Goal: Use online tool/utility: Utilize a website feature to perform a specific function

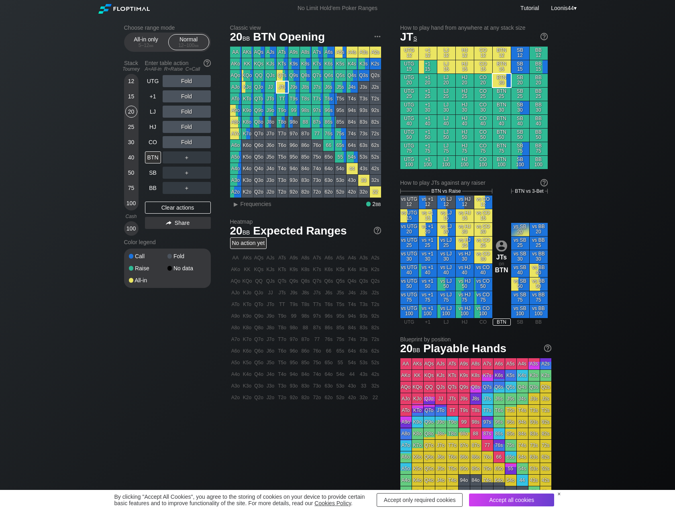
click at [620, 58] on div "Choose range mode All-in only 5 – 12 bb Normal 12 – 100 bb Stack Tourney Enter …" at bounding box center [337, 272] width 675 height 513
drag, startPoint x: 624, startPoint y: 107, endPoint x: 392, endPoint y: 0, distance: 255.6
click at [624, 107] on div "Choose range mode All-in only 5 – 12 bb Normal 12 – 100 bb Stack Tourney Enter …" at bounding box center [337, 272] width 675 height 513
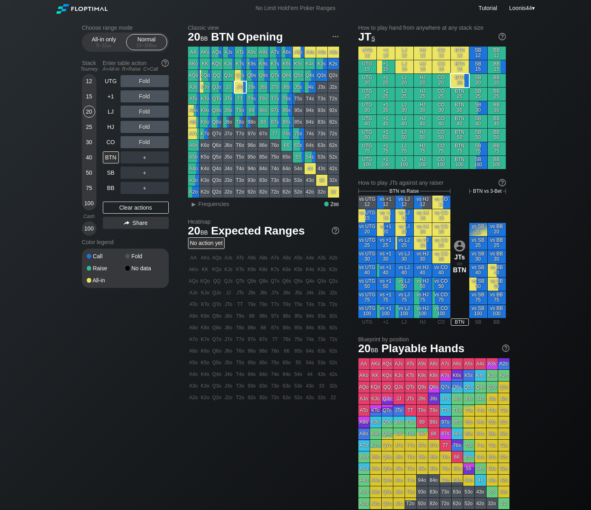
click at [577, 45] on div "Choose range mode All-in only 5 – 12 bb Normal 12 – 100 bb Stack Tourney Enter …" at bounding box center [295, 272] width 591 height 513
drag, startPoint x: 556, startPoint y: 51, endPoint x: 537, endPoint y: 26, distance: 31.5
click at [537, 26] on div "Choose range mode All-in only 5 – 12 bb Normal 12 – 100 bb Stack Tourney Enter …" at bounding box center [295, 272] width 591 height 513
click at [529, 8] on div "Loonis44 ▾" at bounding box center [521, 8] width 29 height 9
click at [525, 16] on div "My account" at bounding box center [513, 17] width 42 height 11
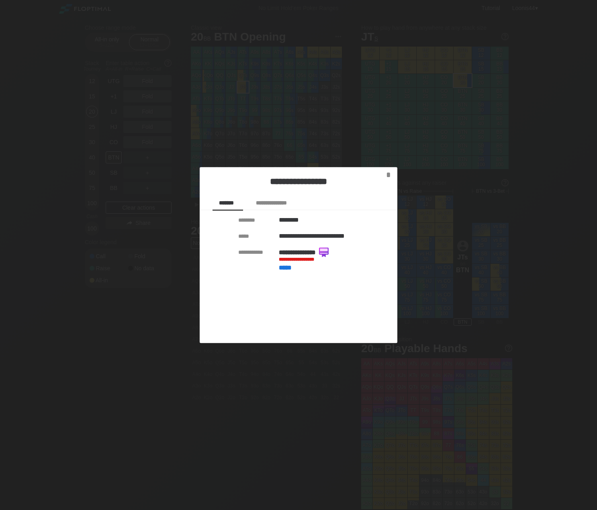
click at [554, 66] on div at bounding box center [298, 255] width 597 height 510
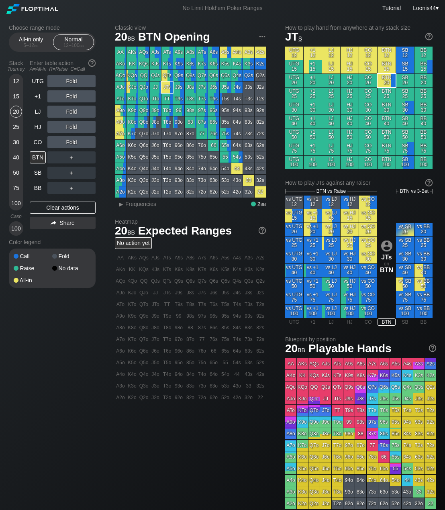
click at [196, 452] on div "Classic view 20 bb BTN Opening AA AKs AQs AJs ATs A9s A8s A7s A6s A5s A4s A3s A…" at bounding box center [275, 276] width 321 height 505
click at [0, 261] on div "Choose range mode All-in only 5 – 12 bb Normal 12 – 100 bb Stack Tourney Enter …" at bounding box center [222, 272] width 445 height 513
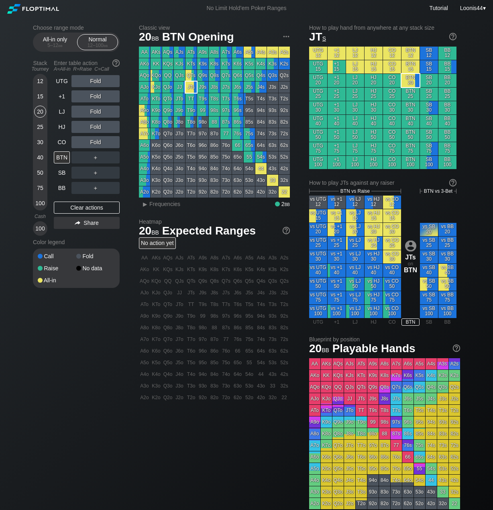
click at [110, 390] on div "Choose range mode All-in only 5 – 12 bb Normal 12 – 100 bb Stack Tourney Enter …" at bounding box center [246, 272] width 440 height 513
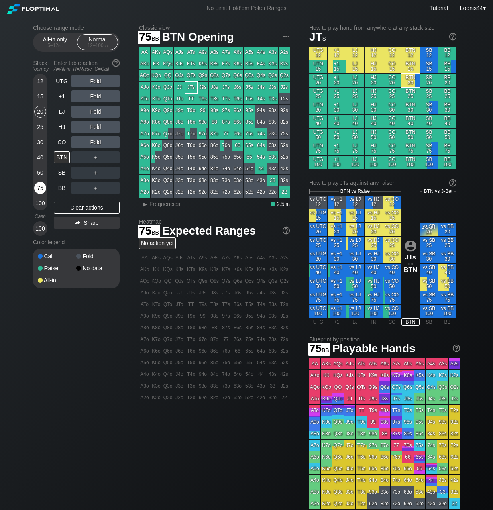
click at [43, 188] on div "75" at bounding box center [40, 188] width 12 height 12
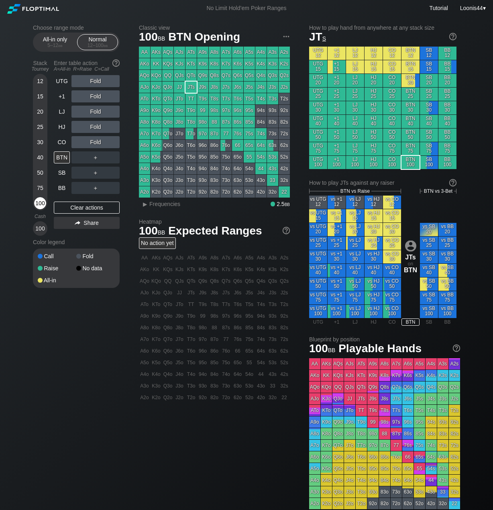
click at [41, 206] on div "100" at bounding box center [40, 203] width 12 height 12
click at [95, 388] on div "Choose range mode All-in only 5 – 12 bb Normal 12 – 100 bb Stack Tourney Enter …" at bounding box center [246, 272] width 440 height 513
click at [129, 310] on div "Choose range mode All-in only 5 – 12 bb Normal 12 – 100 bb Stack Tourney Enter …" at bounding box center [246, 272] width 440 height 513
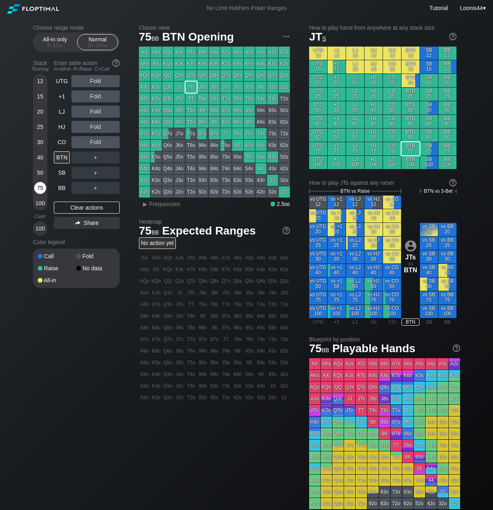
click at [39, 188] on div "75" at bounding box center [40, 188] width 12 height 12
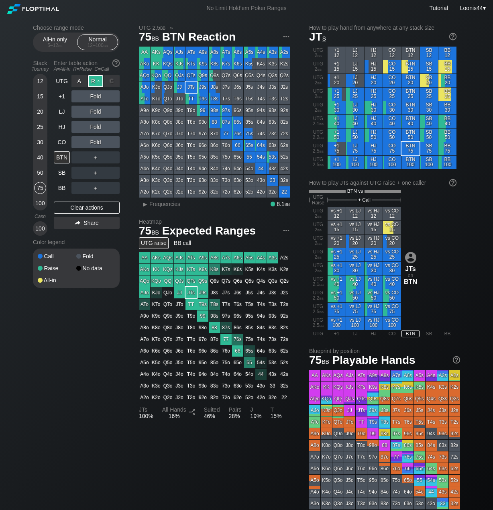
click at [94, 80] on div "R ✕" at bounding box center [96, 81] width 16 height 12
click at [461, 259] on div "Choose range mode All-in only 5 – 12 bb Normal 12 – 100 bb Stack Tourney Enter …" at bounding box center [246, 278] width 440 height 524
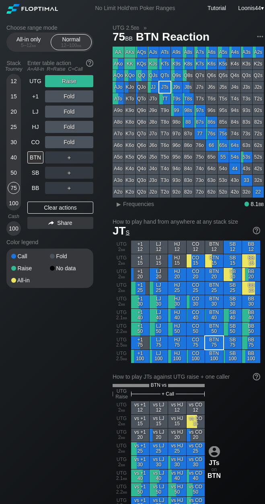
click at [52, 414] on div "Choose range mode All-in only 5 – 12 bb Normal 12 – 100 bb Stack Tourney Enter …" at bounding box center [135, 480] width 270 height 929
click at [69, 393] on div "Choose range mode All-in only 5 – 12 bb Normal 12 – 100 bb Stack Tourney Enter …" at bounding box center [135, 480] width 270 height 929
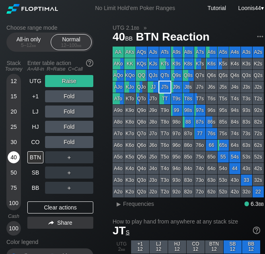
click at [13, 154] on div "40" at bounding box center [14, 157] width 12 height 12
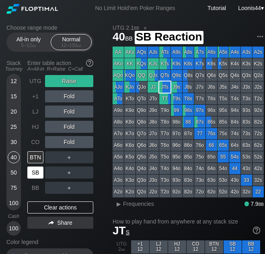
click at [37, 172] on div "SB" at bounding box center [35, 173] width 16 height 12
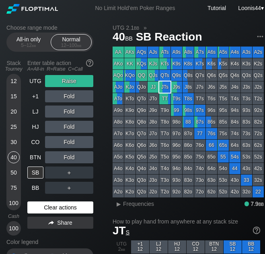
click at [58, 204] on div "Clear actions" at bounding box center [60, 208] width 66 height 12
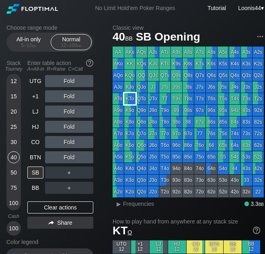
click at [134, 100] on div "KTo" at bounding box center [129, 98] width 11 height 11
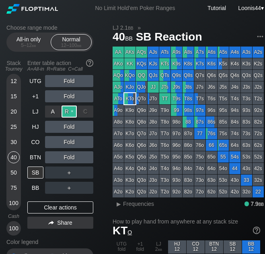
click at [67, 112] on div "R ✕" at bounding box center [69, 112] width 16 height 12
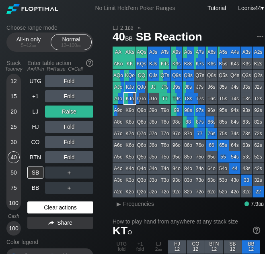
click at [53, 206] on div "Clear actions" at bounding box center [60, 208] width 66 height 12
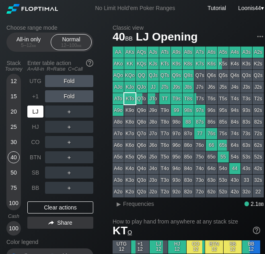
click at [39, 114] on div "LJ" at bounding box center [35, 112] width 16 height 12
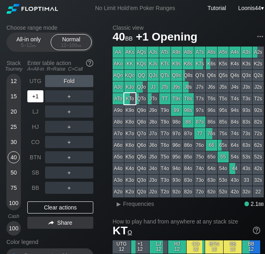
click at [37, 100] on div "+1" at bounding box center [35, 96] width 16 height 12
click at [95, 238] on div "Choose range mode All-in only 5 – 12 bb Normal 12 – 100 bb Stack Tourney Enter …" at bounding box center [56, 161] width 100 height 274
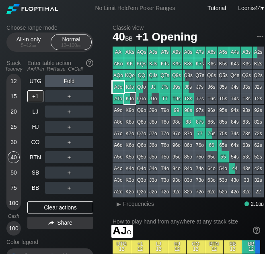
click at [122, 88] on div "AJo" at bounding box center [117, 87] width 11 height 11
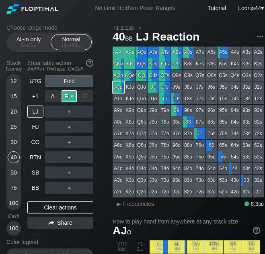
click at [69, 98] on div "R ✕" at bounding box center [69, 96] width 16 height 12
click at [71, 240] on div "Color legend" at bounding box center [49, 242] width 87 height 13
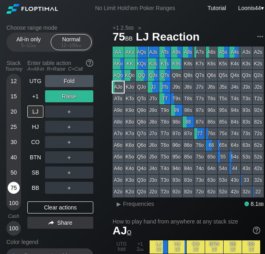
click at [11, 188] on div "75" at bounding box center [14, 188] width 12 height 12
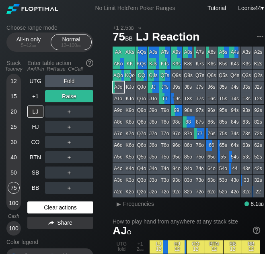
click at [49, 204] on div "Clear actions" at bounding box center [60, 208] width 66 height 12
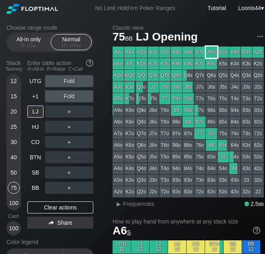
click at [209, 52] on div "A6s" at bounding box center [211, 52] width 11 height 11
click at [70, 85] on div "R ✕" at bounding box center [69, 81] width 16 height 12
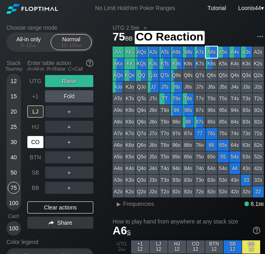
click at [37, 147] on div "CO" at bounding box center [35, 142] width 16 height 12
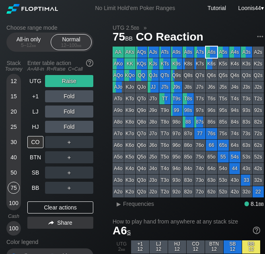
click at [88, 244] on div "Color legend" at bounding box center [49, 242] width 87 height 13
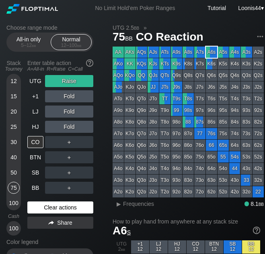
click at [49, 205] on div "Clear actions" at bounding box center [60, 208] width 66 height 12
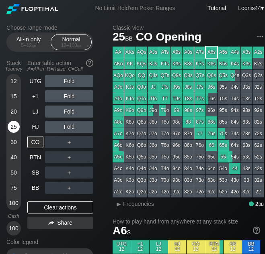
click at [14, 124] on div "25" at bounding box center [14, 127] width 12 height 12
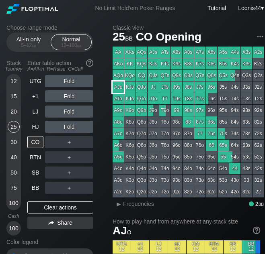
click at [122, 88] on div "AJo" at bounding box center [117, 87] width 11 height 11
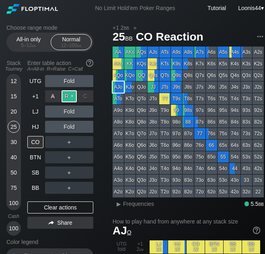
click at [67, 98] on div "R ✕" at bounding box center [69, 96] width 16 height 12
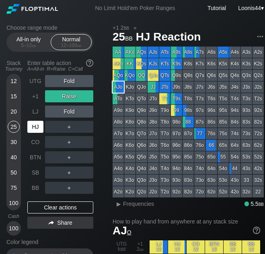
click at [41, 132] on div "HJ" at bounding box center [35, 127] width 16 height 12
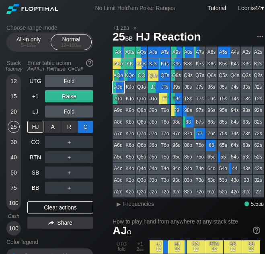
click at [86, 128] on div "C ✕" at bounding box center [85, 127] width 16 height 12
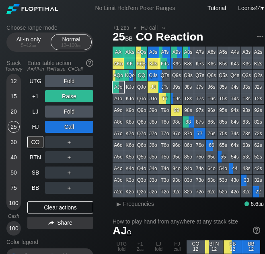
click at [64, 241] on div "Color legend" at bounding box center [49, 242] width 87 height 13
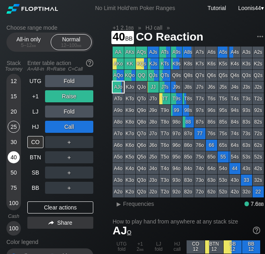
click at [15, 161] on div "40" at bounding box center [14, 157] width 12 height 12
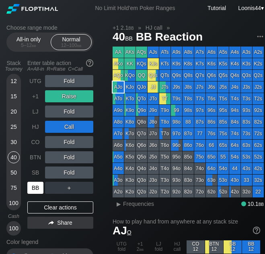
click at [35, 185] on div "BB" at bounding box center [35, 188] width 16 height 12
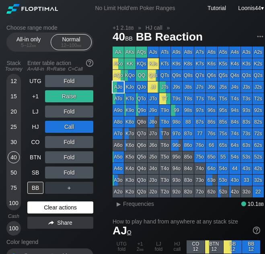
click at [61, 208] on div "Clear actions" at bounding box center [60, 208] width 66 height 12
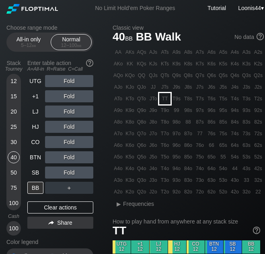
click at [166, 99] on div "TT" at bounding box center [164, 98] width 11 height 11
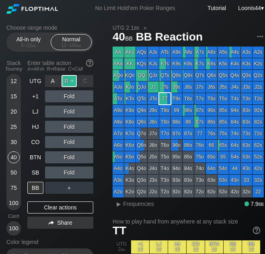
click at [71, 81] on div "R ✕" at bounding box center [69, 81] width 16 height 12
click at [103, 193] on div "Choose range mode All-in only 5 – 12 bb Normal 12 – 100 bb Stack Tourney Enter …" at bounding box center [56, 161] width 100 height 274
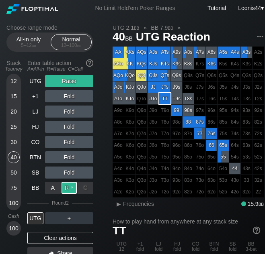
click at [70, 190] on div "R ✕" at bounding box center [69, 188] width 16 height 12
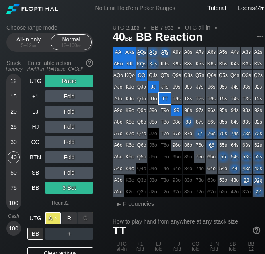
click at [55, 218] on div "A ✕" at bounding box center [53, 218] width 16 height 12
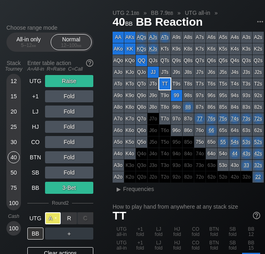
scroll to position [40, 0]
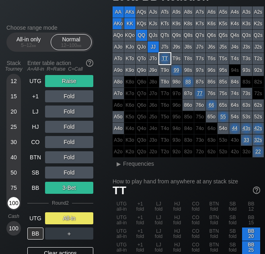
click at [12, 203] on div "100" at bounding box center [14, 203] width 12 height 12
click at [58, 250] on div "Clear actions" at bounding box center [60, 253] width 66 height 12
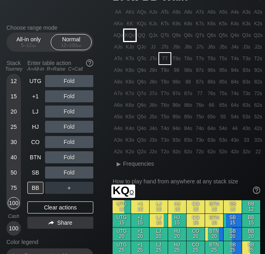
click at [131, 39] on div "KQo" at bounding box center [129, 35] width 11 height 11
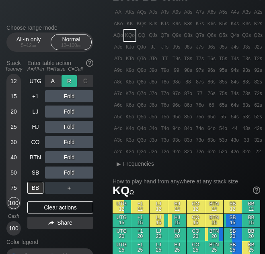
click at [70, 82] on div "R ✕" at bounding box center [69, 81] width 16 height 12
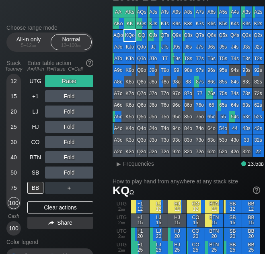
click at [31, 11] on div at bounding box center [56, 121] width 100 height 274
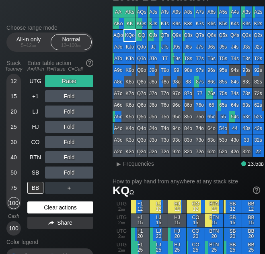
click at [55, 208] on div "Clear actions" at bounding box center [60, 208] width 66 height 12
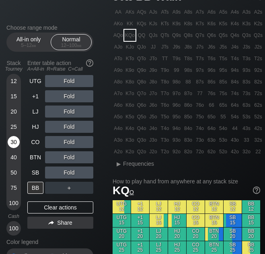
click at [15, 145] on div "30" at bounding box center [14, 142] width 12 height 12
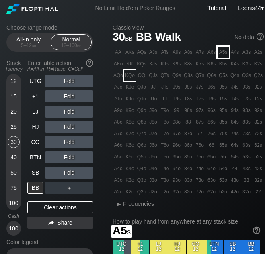
click at [222, 53] on div "A5s" at bounding box center [222, 52] width 11 height 11
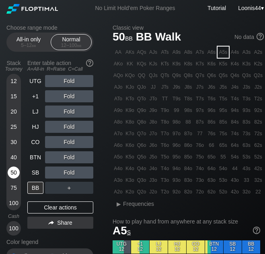
click at [13, 172] on div "50" at bounding box center [14, 173] width 12 height 12
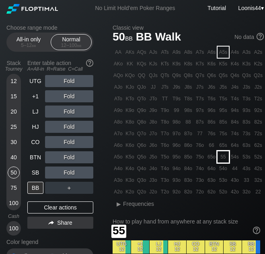
click at [226, 158] on div "55" at bounding box center [222, 156] width 11 height 11
click at [101, 97] on div "Choose range mode All-in only 5 – 12 bb Normal 12 – 100 bb Stack Tourney Enter …" at bounding box center [56, 161] width 100 height 274
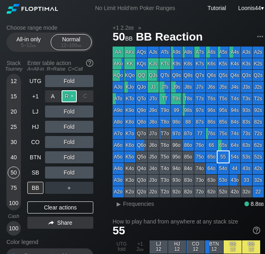
click at [68, 97] on div "R ✕" at bounding box center [69, 96] width 16 height 12
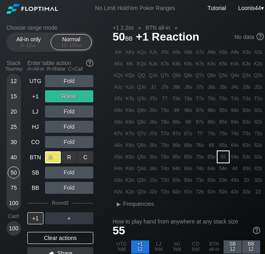
click at [52, 157] on div "A ✕" at bounding box center [53, 157] width 16 height 12
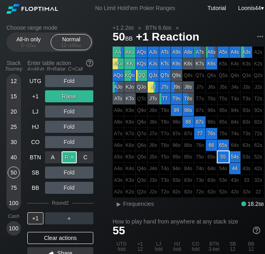
click at [69, 159] on div "R ✕" at bounding box center [69, 157] width 16 height 12
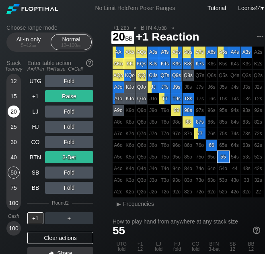
click at [14, 113] on div "20" at bounding box center [14, 112] width 12 height 12
click at [49, 235] on div "Clear actions" at bounding box center [60, 238] width 66 height 12
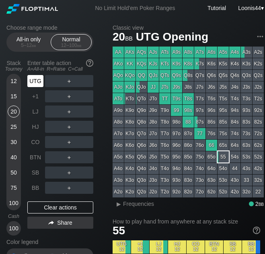
click at [39, 83] on div "UTG" at bounding box center [35, 81] width 16 height 12
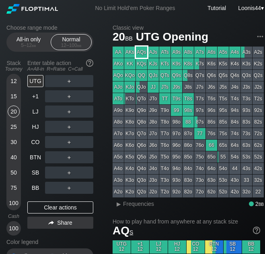
click at [145, 52] on div "AQs" at bounding box center [141, 52] width 11 height 11
click at [104, 70] on div "Choose range mode All-in only 5 – 12 bb Normal 12 – 100 bb Stack Tourney Enter …" at bounding box center [56, 161] width 100 height 274
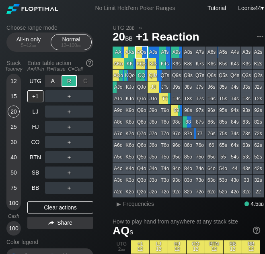
click at [69, 82] on div "R ✕" at bounding box center [69, 81] width 16 height 12
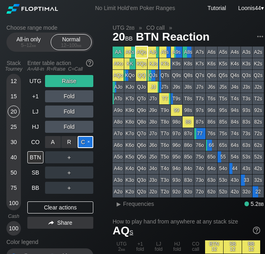
click at [80, 142] on div "C ✕" at bounding box center [85, 142] width 16 height 12
click at [12, 127] on div "25" at bounding box center [14, 127] width 12 height 12
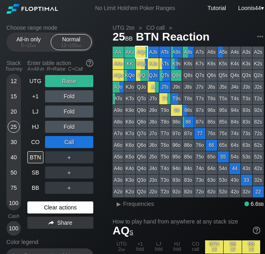
click at [57, 207] on div "Clear actions" at bounding box center [60, 208] width 66 height 12
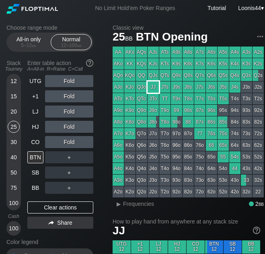
click at [156, 90] on div "JJ" at bounding box center [152, 87] width 11 height 11
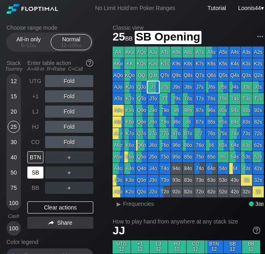
click at [34, 175] on div "SB" at bounding box center [35, 173] width 16 height 12
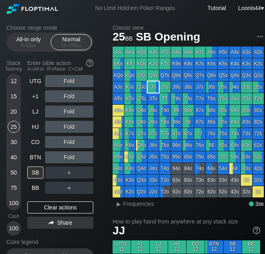
click at [98, 132] on div "Choose range mode All-in only 5 – 12 bb Normal 12 – 100 bb Stack Tourney Enter …" at bounding box center [56, 161] width 100 height 274
click at [69, 126] on div "R ✕" at bounding box center [69, 127] width 16 height 12
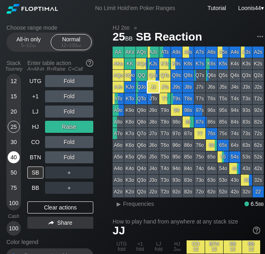
click at [14, 159] on div "40" at bounding box center [14, 157] width 12 height 12
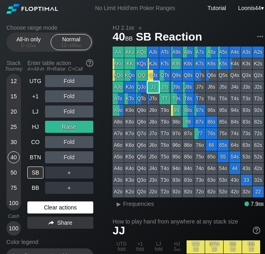
click at [52, 206] on div "Clear actions" at bounding box center [60, 208] width 66 height 12
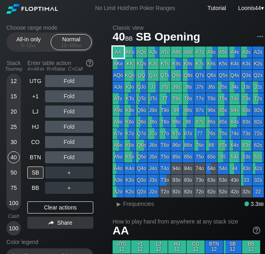
click at [118, 53] on div "AA" at bounding box center [117, 52] width 11 height 11
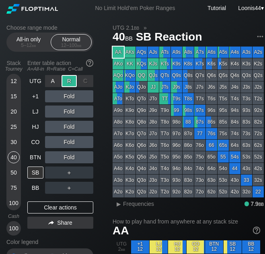
click at [67, 79] on div "R ✕" at bounding box center [69, 81] width 16 height 12
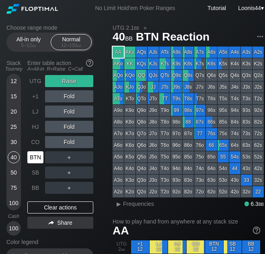
click at [40, 157] on div "BTN" at bounding box center [35, 157] width 16 height 12
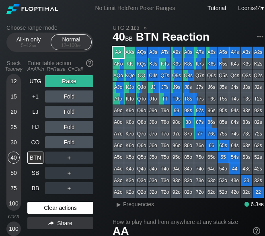
click at [45, 204] on div "Clear actions" at bounding box center [60, 208] width 66 height 12
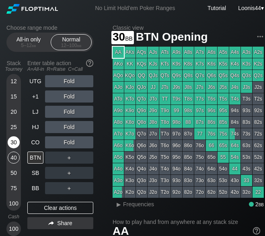
click at [12, 143] on div "30" at bounding box center [14, 142] width 12 height 12
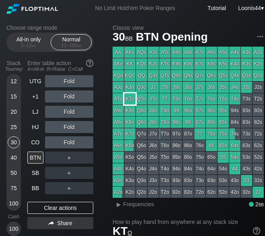
click at [132, 100] on div "KTo" at bounding box center [129, 98] width 11 height 11
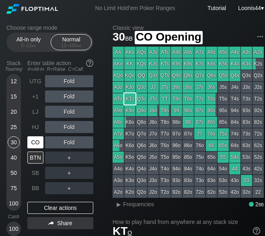
click at [40, 146] on div "CO" at bounding box center [35, 142] width 16 height 12
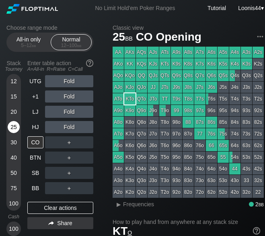
click at [17, 124] on div "25" at bounding box center [14, 127] width 12 height 12
click at [186, 111] on div "98s" at bounding box center [187, 110] width 11 height 11
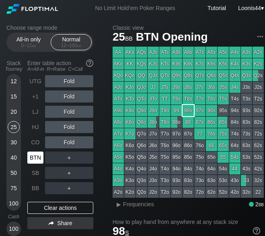
click at [36, 159] on div "BTN" at bounding box center [35, 157] width 16 height 12
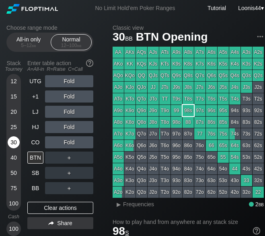
click at [14, 139] on div "30" at bounding box center [14, 142] width 12 height 12
click at [132, 98] on div "KTo" at bounding box center [129, 98] width 11 height 11
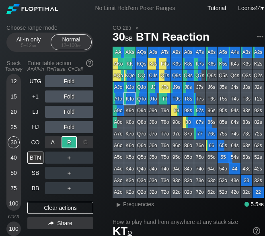
click at [72, 141] on div "R ✕" at bounding box center [69, 142] width 16 height 12
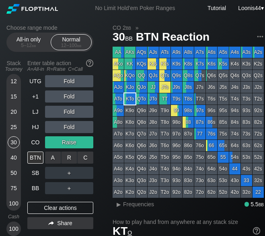
click at [67, 160] on div "R ✕" at bounding box center [69, 157] width 16 height 12
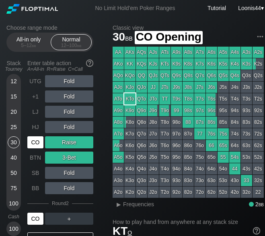
click at [37, 143] on div "CO" at bounding box center [35, 142] width 16 height 12
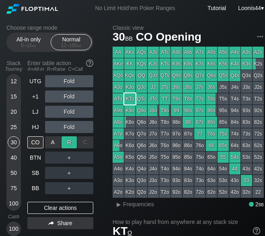
click at [69, 141] on div "R ✕" at bounding box center [69, 142] width 16 height 12
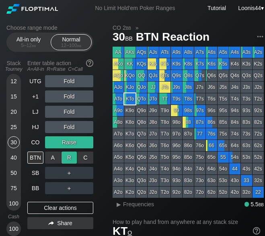
click at [70, 157] on div "R ✕" at bounding box center [69, 157] width 16 height 12
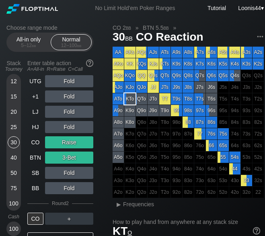
click at [104, 197] on div "Choose range mode All-in only 5 – 12 bb Normal 12 – 100 bb Stack Tourney Enter …" at bounding box center [56, 174] width 100 height 301
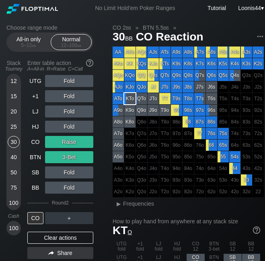
click at [65, 241] on div "Clear actions" at bounding box center [60, 238] width 66 height 12
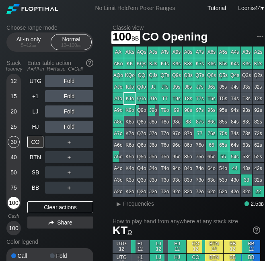
click at [9, 205] on div "100" at bounding box center [14, 203] width 12 height 12
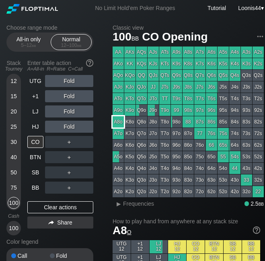
click at [120, 122] on div "A8o" at bounding box center [117, 121] width 11 height 11
click at [102, 154] on div "Choose range mode All-in only 5 – 12 bb Normal 12 – 100 bb Stack Tourney Enter …" at bounding box center [56, 161] width 100 height 274
click at [71, 142] on div "R ✕" at bounding box center [69, 142] width 16 height 12
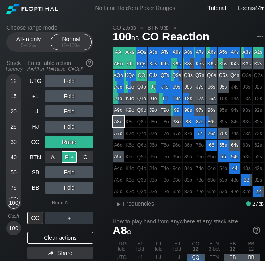
click at [73, 157] on div "R ✕" at bounding box center [69, 157] width 16 height 12
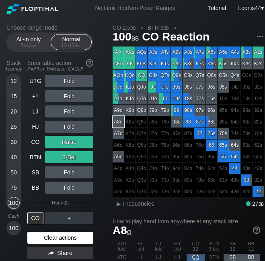
click at [63, 239] on div "Clear actions" at bounding box center [60, 238] width 66 height 12
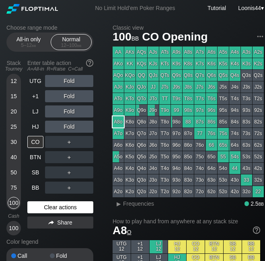
click at [48, 208] on div "Clear actions" at bounding box center [60, 208] width 66 height 12
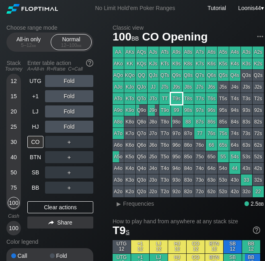
click at [174, 98] on div "T9s" at bounding box center [176, 98] width 11 height 11
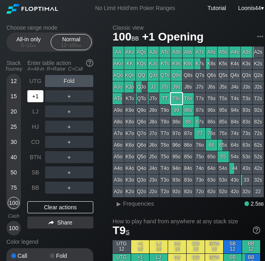
click at [38, 98] on div "+1" at bounding box center [35, 96] width 16 height 12
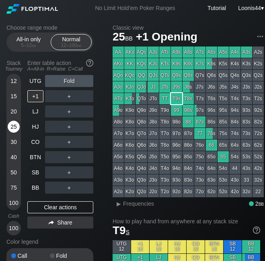
click at [14, 127] on div "25" at bounding box center [14, 127] width 12 height 12
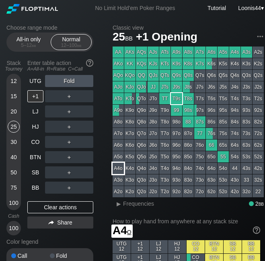
click at [120, 167] on div "A4o" at bounding box center [117, 168] width 11 height 11
click at [101, 134] on div "Choose range mode All-in only 5 – 12 bb Normal 12 – 100 bb Stack Tourney Enter …" at bounding box center [56, 161] width 100 height 274
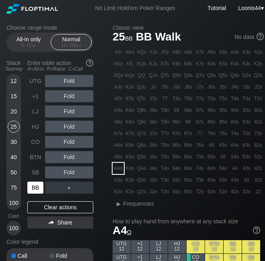
click at [43, 189] on div "BB" at bounding box center [35, 188] width 16 height 12
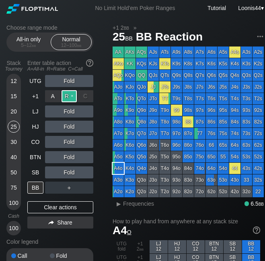
click at [68, 98] on div "R ✕" at bounding box center [69, 96] width 16 height 12
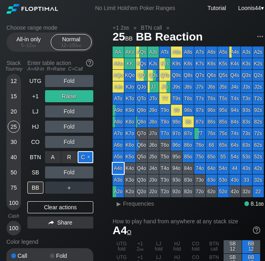
click at [81, 157] on div "C ✕" at bounding box center [85, 157] width 16 height 12
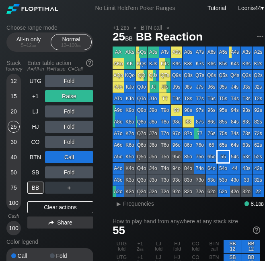
click at [224, 157] on div "55" at bounding box center [222, 156] width 11 height 11
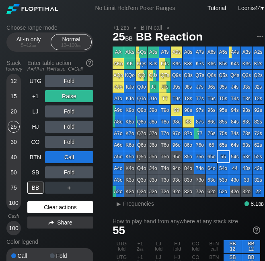
click at [73, 209] on div "Clear actions" at bounding box center [60, 208] width 66 height 12
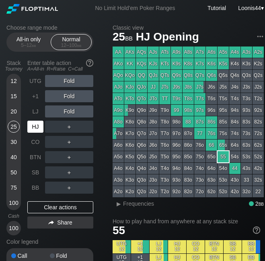
click at [41, 130] on div "HJ" at bounding box center [35, 127] width 16 height 12
click at [15, 154] on div "40" at bounding box center [14, 157] width 12 height 12
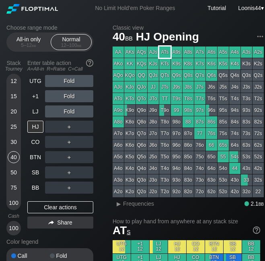
click at [163, 53] on div "ATs" at bounding box center [164, 52] width 11 height 11
click at [100, 108] on div "Choose range mode All-in only 5 – 12 bb Normal 12 – 100 bb Stack Tourney Enter …" at bounding box center [56, 161] width 100 height 274
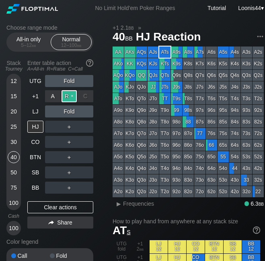
click at [71, 98] on div "R ✕" at bounding box center [69, 96] width 16 height 12
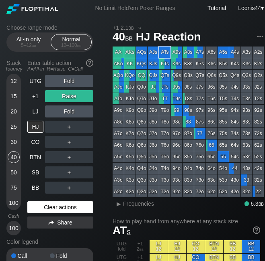
click at [60, 211] on div "Clear actions" at bounding box center [60, 208] width 66 height 12
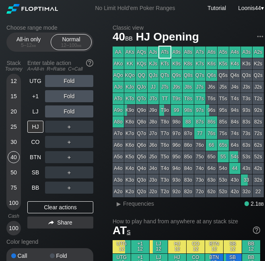
click at [14, 124] on div "25" at bounding box center [14, 127] width 12 height 12
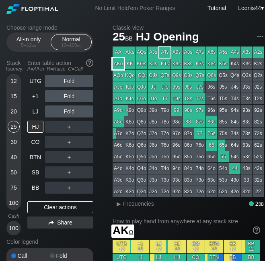
click at [122, 63] on div "AKo" at bounding box center [117, 63] width 11 height 11
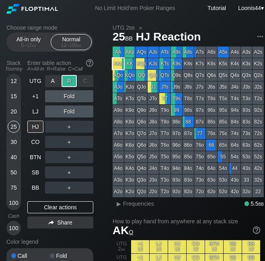
click at [70, 81] on div "R ✕" at bounding box center [69, 81] width 16 height 12
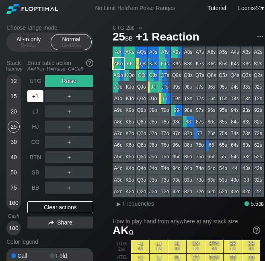
click at [32, 100] on div "+1" at bounding box center [35, 96] width 16 height 12
click at [14, 172] on div "50" at bounding box center [14, 173] width 12 height 12
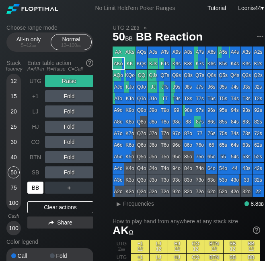
click at [33, 188] on div "BB" at bounding box center [35, 188] width 16 height 12
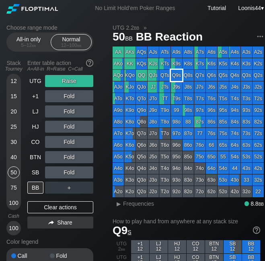
click at [175, 76] on div "Q9s" at bounding box center [176, 75] width 11 height 11
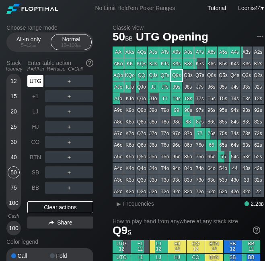
click at [37, 81] on div "UTG" at bounding box center [35, 81] width 16 height 12
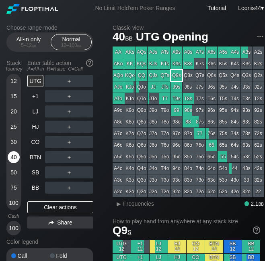
click at [11, 156] on div "40" at bounding box center [14, 157] width 12 height 12
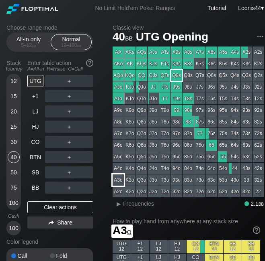
click at [120, 177] on div "A3o" at bounding box center [117, 180] width 11 height 11
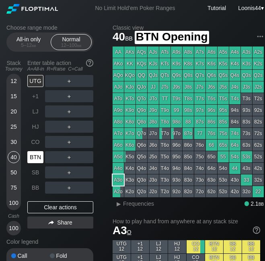
click at [41, 159] on div "BTN" at bounding box center [35, 157] width 16 height 12
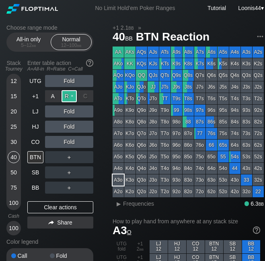
click at [73, 95] on div "R ✕" at bounding box center [69, 96] width 16 height 12
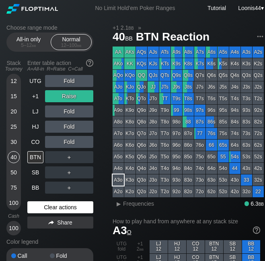
click at [49, 208] on div "Clear actions" at bounding box center [60, 208] width 66 height 12
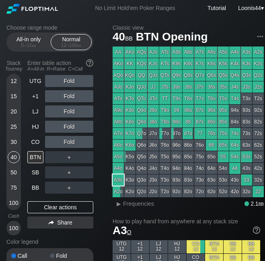
click at [175, 50] on div "A9s" at bounding box center [176, 52] width 11 height 11
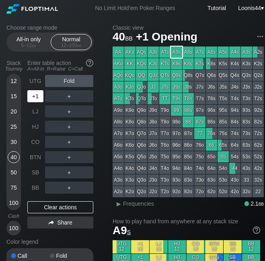
click at [38, 100] on div "+1" at bounding box center [35, 96] width 16 height 12
click at [100, 96] on div "Choose range mode All-in only 5 – 12 bb Normal 12 – 100 bb Stack Tourney Enter …" at bounding box center [56, 161] width 100 height 274
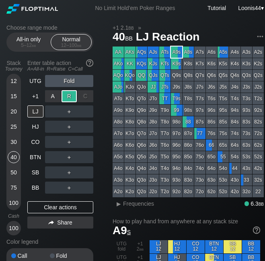
click at [72, 97] on div "R ✕" at bounding box center [69, 96] width 16 height 12
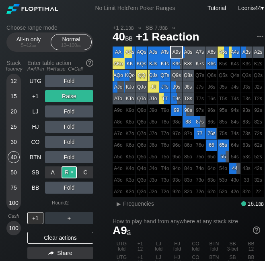
click at [65, 169] on div "R ✕" at bounding box center [69, 173] width 16 height 12
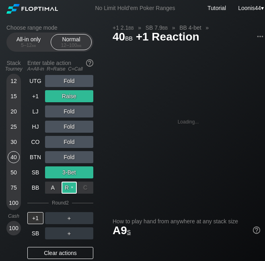
click at [67, 185] on div "R ✕" at bounding box center [69, 188] width 16 height 12
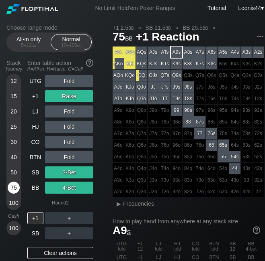
click at [15, 189] on div "75" at bounding box center [14, 188] width 12 height 12
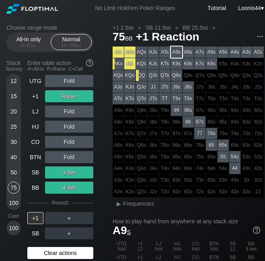
click at [62, 253] on div "Clear actions" at bounding box center [60, 253] width 66 height 12
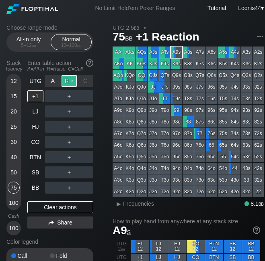
click at [70, 82] on div "R ✕" at bounding box center [69, 81] width 16 height 12
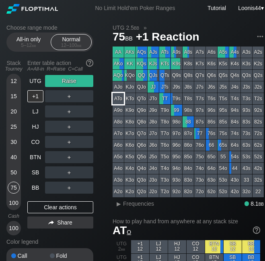
click at [116, 98] on div "ATo" at bounding box center [117, 98] width 11 height 11
click at [14, 170] on div "50" at bounding box center [14, 173] width 12 height 12
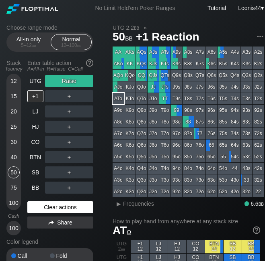
click at [56, 206] on div "Clear actions" at bounding box center [60, 208] width 66 height 12
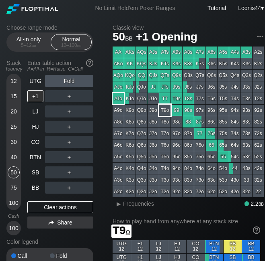
click at [166, 112] on div "T9o" at bounding box center [164, 110] width 11 height 11
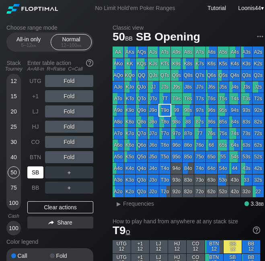
click at [41, 173] on div "SB" at bounding box center [35, 173] width 16 height 12
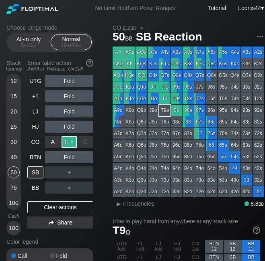
click at [66, 140] on div "R ✕" at bounding box center [69, 142] width 16 height 12
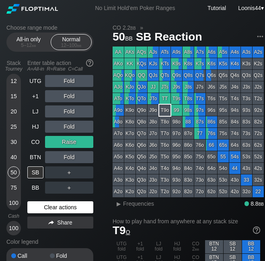
click at [56, 208] on div "Clear actions" at bounding box center [60, 208] width 66 height 12
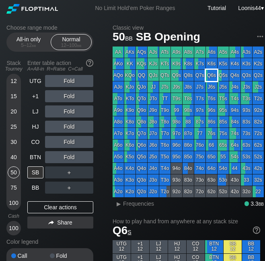
click at [211, 75] on div "Q6s" at bounding box center [211, 75] width 11 height 11
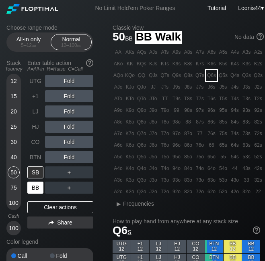
click at [37, 190] on div "BB" at bounding box center [35, 188] width 16 height 12
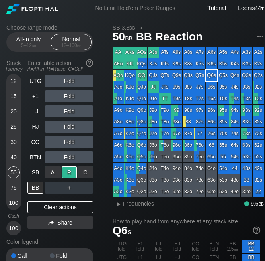
click at [67, 176] on div "R ✕" at bounding box center [69, 173] width 16 height 12
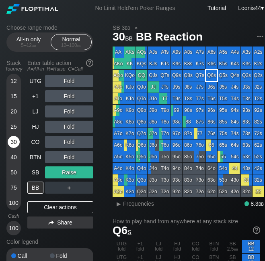
click at [15, 140] on div "30" at bounding box center [14, 142] width 12 height 12
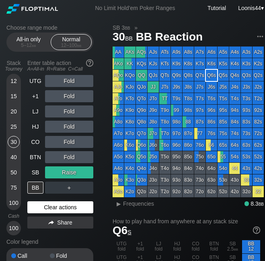
click at [54, 204] on div "Clear actions" at bounding box center [60, 208] width 66 height 12
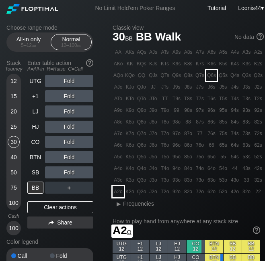
click at [118, 195] on div "A2o" at bounding box center [117, 191] width 11 height 11
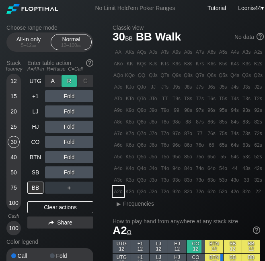
click at [67, 82] on div "R ✕" at bounding box center [69, 81] width 16 height 12
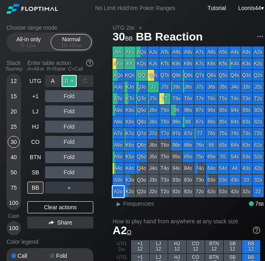
click at [68, 82] on div "R ✕" at bounding box center [69, 81] width 16 height 12
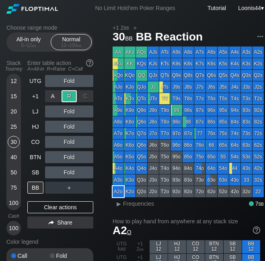
click at [67, 96] on div "R ✕" at bounding box center [69, 96] width 16 height 12
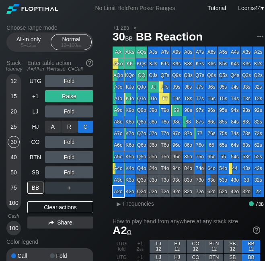
click at [83, 125] on div "C ✕" at bounding box center [85, 127] width 16 height 12
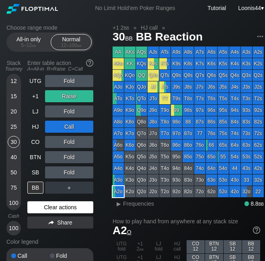
click at [69, 207] on div "Clear actions" at bounding box center [60, 208] width 66 height 12
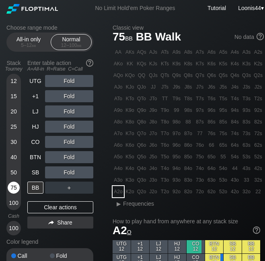
click at [12, 184] on div "75" at bounding box center [14, 188] width 12 height 12
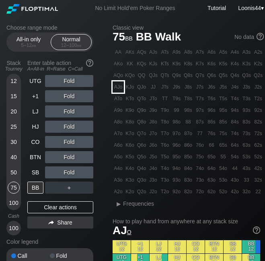
click at [120, 87] on div "AJo" at bounding box center [117, 87] width 11 height 11
click at [68, 130] on div "R ✕" at bounding box center [69, 127] width 16 height 12
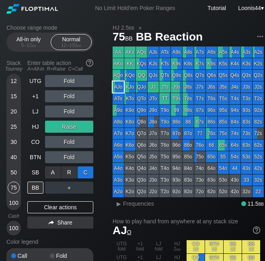
click at [80, 173] on div "C ✕" at bounding box center [85, 173] width 16 height 12
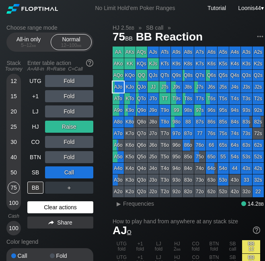
click at [58, 207] on div "Clear actions" at bounding box center [60, 208] width 66 height 12
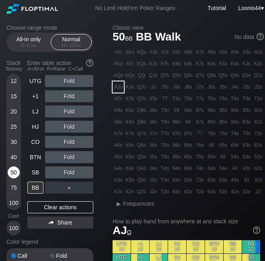
click at [15, 172] on div "50" at bounding box center [14, 173] width 12 height 12
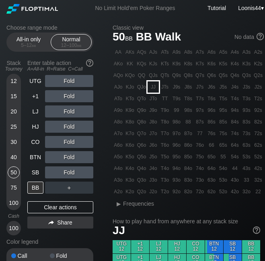
click at [154, 88] on div "JJ" at bounding box center [152, 87] width 11 height 11
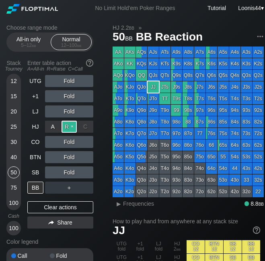
click at [67, 127] on div "R ✕" at bounding box center [69, 127] width 16 height 12
click at [176, 100] on div "T9s" at bounding box center [176, 98] width 11 height 11
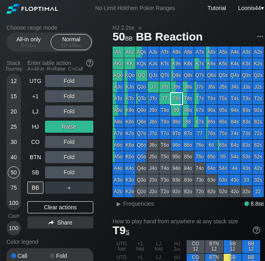
click at [105, 153] on div "Choose range mode All-in only 5 – 12 bb Normal 12 – 100 bb Stack Tourney Enter …" at bounding box center [56, 161] width 100 height 274
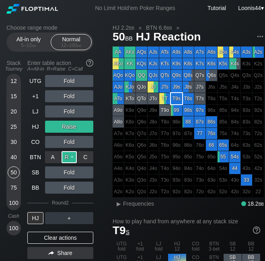
click at [71, 159] on div "R ✕" at bounding box center [69, 157] width 16 height 12
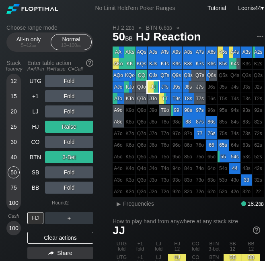
click at [155, 87] on div "JJ" at bounding box center [152, 87] width 11 height 11
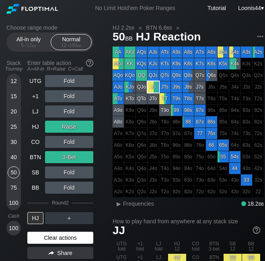
click at [53, 234] on div "Clear actions" at bounding box center [60, 238] width 66 height 12
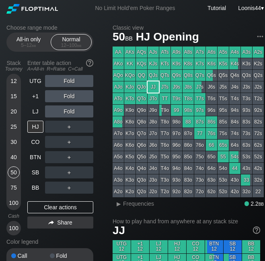
click at [14, 80] on div "12" at bounding box center [14, 81] width 12 height 12
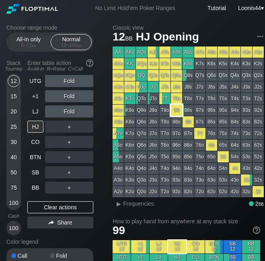
click at [177, 111] on div "99" at bounding box center [176, 110] width 11 height 11
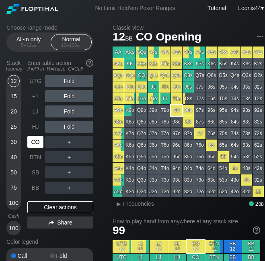
click at [37, 144] on div "CO" at bounding box center [35, 142] width 16 height 12
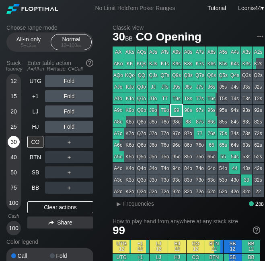
click at [13, 141] on div "30" at bounding box center [14, 142] width 12 height 12
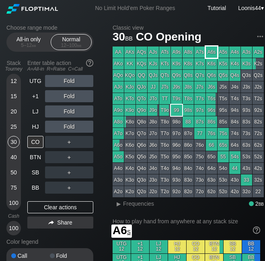
click at [210, 53] on div "A6s" at bounding box center [211, 52] width 11 height 11
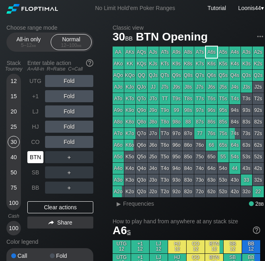
click at [39, 160] on div "BTN" at bounding box center [35, 157] width 16 height 12
click at [37, 189] on div "BB" at bounding box center [35, 188] width 16 height 12
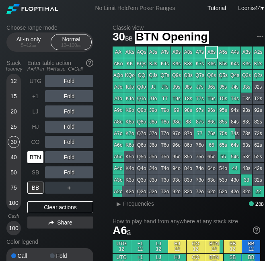
click at [37, 153] on div "BTN" at bounding box center [35, 157] width 16 height 12
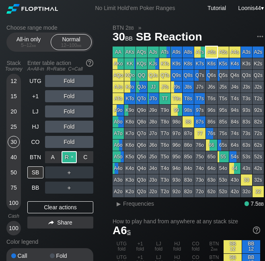
click at [69, 159] on div "R ✕" at bounding box center [69, 157] width 16 height 12
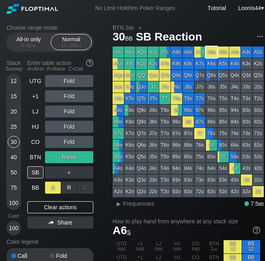
click at [53, 189] on div "A ✕" at bounding box center [53, 188] width 16 height 12
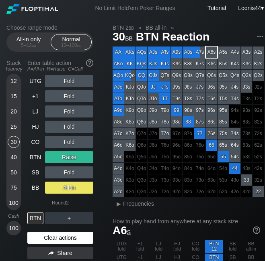
click at [60, 240] on div "Clear actions" at bounding box center [60, 238] width 66 height 12
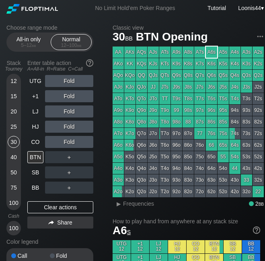
click at [13, 185] on div "75" at bounding box center [14, 188] width 12 height 12
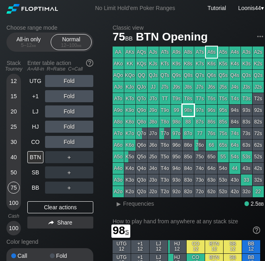
click at [189, 111] on div "98s" at bounding box center [187, 110] width 11 height 11
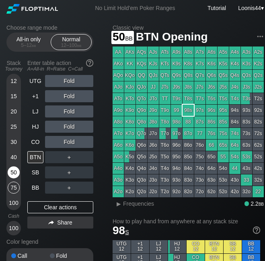
click at [15, 173] on div "50" at bounding box center [14, 173] width 12 height 12
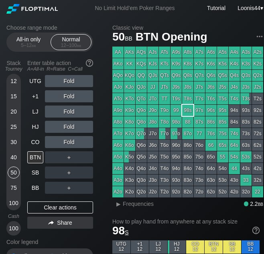
click at [16, 96] on div "15" at bounding box center [14, 96] width 12 height 12
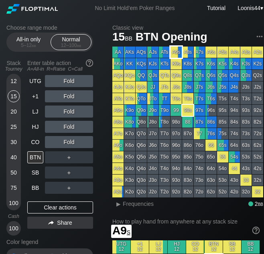
click at [176, 50] on div "A9s" at bounding box center [176, 52] width 11 height 11
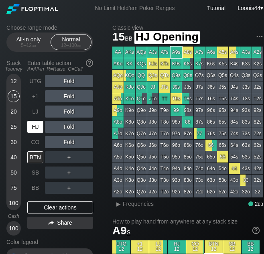
click at [33, 125] on div "HJ" at bounding box center [35, 127] width 16 height 12
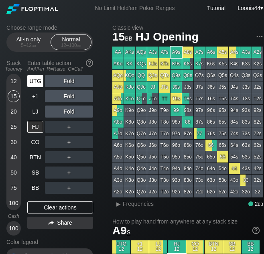
click at [40, 85] on div "UTG" at bounding box center [35, 81] width 16 height 12
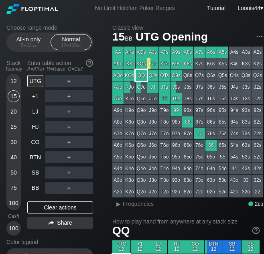
click at [145, 75] on div "QQ" at bounding box center [141, 75] width 11 height 11
click at [37, 96] on div "+1" at bounding box center [35, 96] width 16 height 12
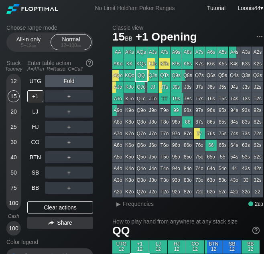
click at [12, 174] on div "50" at bounding box center [14, 173] width 12 height 12
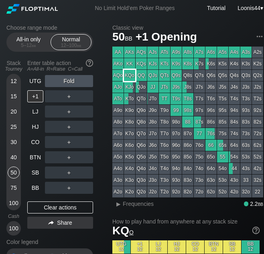
click at [132, 77] on div "KQo" at bounding box center [129, 75] width 11 height 11
click at [70, 80] on div "R ✕" at bounding box center [69, 81] width 16 height 12
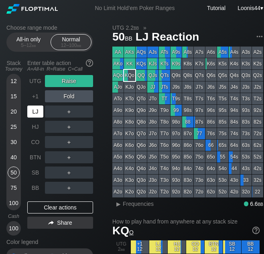
click at [39, 113] on div "LJ" at bounding box center [35, 112] width 16 height 12
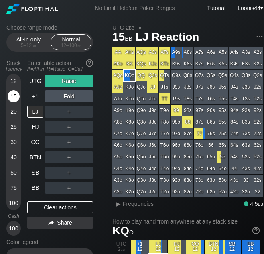
click at [13, 97] on div "15" at bounding box center [14, 96] width 12 height 12
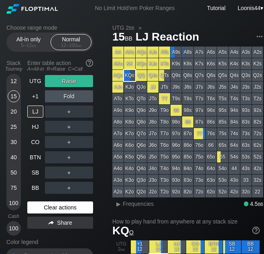
click at [51, 210] on div "Clear actions" at bounding box center [60, 208] width 66 height 12
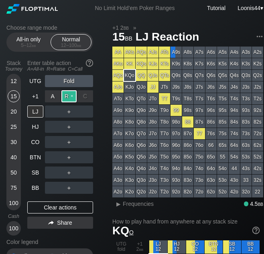
click at [70, 100] on div "R ✕" at bounding box center [69, 96] width 16 height 12
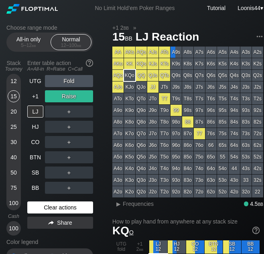
click at [49, 209] on div "Clear actions" at bounding box center [60, 208] width 66 height 12
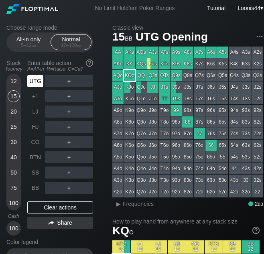
click at [35, 80] on div "UTG" at bounding box center [35, 81] width 16 height 12
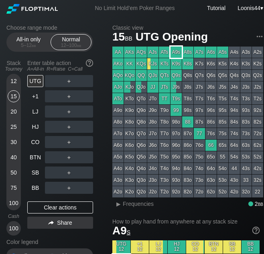
click at [178, 47] on div "A9s" at bounding box center [176, 52] width 11 height 11
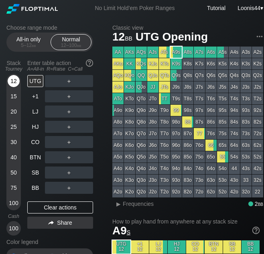
click at [18, 81] on div "12" at bounding box center [14, 81] width 12 height 12
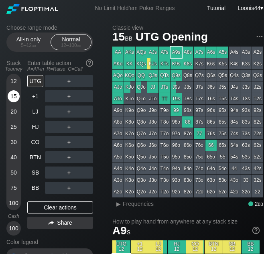
click at [14, 92] on div "15" at bounding box center [14, 96] width 12 height 12
click at [102, 69] on div "Choose range mode All-in only 5 – 12 bb Normal 12 – 100 bb Stack Tourney Enter …" at bounding box center [56, 161] width 100 height 274
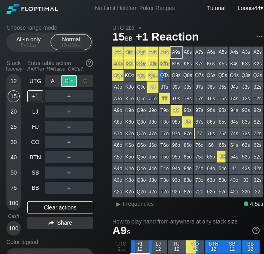
click at [69, 83] on div "R ✕" at bounding box center [69, 81] width 16 height 12
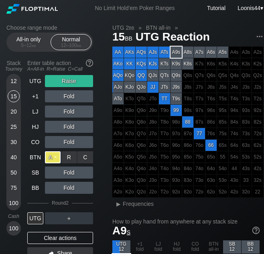
click at [53, 158] on div "A ✕" at bounding box center [53, 157] width 16 height 12
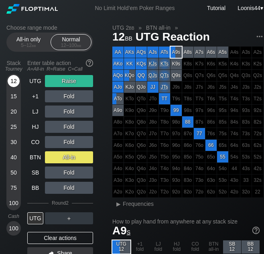
click at [17, 79] on div "12" at bounding box center [14, 81] width 12 height 12
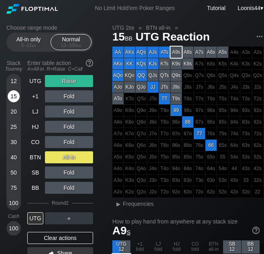
click at [15, 98] on div "15" at bounding box center [14, 96] width 12 height 12
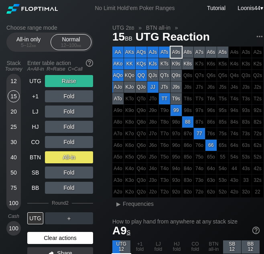
click at [64, 233] on div "Clear actions" at bounding box center [60, 238] width 66 height 12
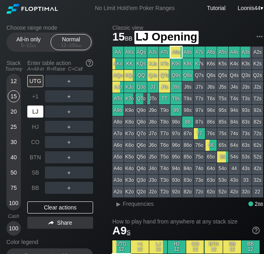
click at [41, 113] on div "LJ" at bounding box center [35, 112] width 16 height 12
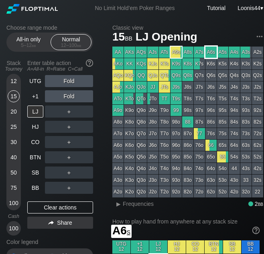
click at [214, 52] on div "A6s" at bounding box center [211, 52] width 11 height 11
click at [16, 169] on div "50" at bounding box center [14, 173] width 12 height 12
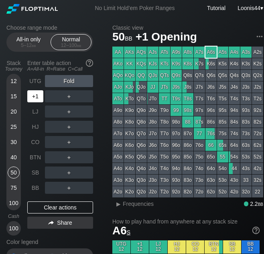
click at [38, 97] on div "+1" at bounding box center [35, 96] width 16 height 12
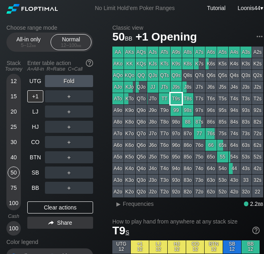
click at [176, 99] on div "T9s" at bounding box center [176, 98] width 11 height 11
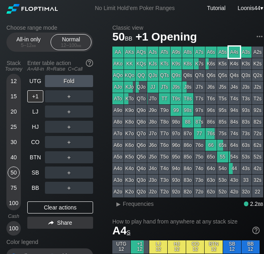
click at [234, 51] on div "A4s" at bounding box center [234, 52] width 11 height 11
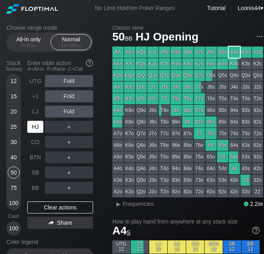
click at [36, 126] on div "HJ" at bounding box center [35, 127] width 16 height 12
click at [98, 132] on div "Choose range mode All-in only 5 – 12 bb Normal 12 – 100 bb Stack Tourney Enter …" at bounding box center [56, 161] width 100 height 274
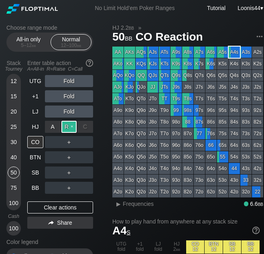
click at [69, 128] on div "R ✕" at bounding box center [69, 127] width 16 height 12
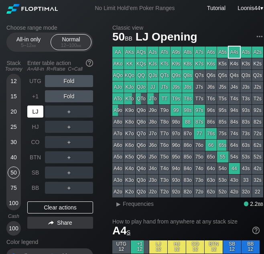
click at [37, 114] on div "LJ" at bounding box center [35, 112] width 16 height 12
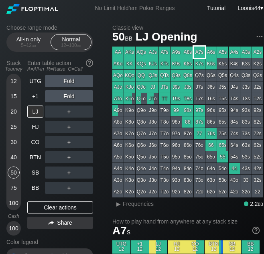
click at [196, 52] on div "A7s" at bounding box center [199, 52] width 11 height 11
click at [100, 108] on div "Choose range mode All-in only 5 – 12 bb Normal 12 – 100 bb Stack Tourney Enter …" at bounding box center [56, 161] width 100 height 274
click at [69, 111] on div "R ✕" at bounding box center [69, 112] width 16 height 12
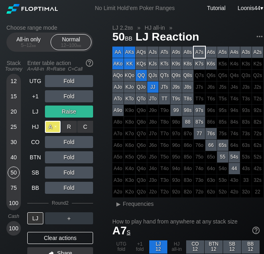
click at [55, 126] on div "A ✕" at bounding box center [53, 127] width 16 height 12
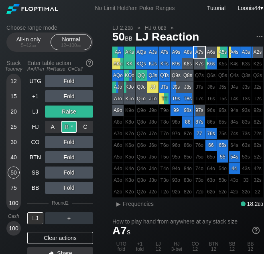
click at [66, 125] on div "R ✕" at bounding box center [69, 127] width 16 height 12
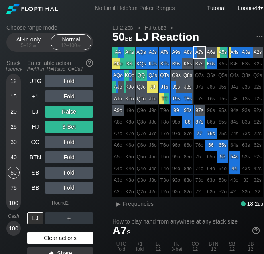
click at [64, 241] on div "Clear actions" at bounding box center [60, 238] width 66 height 12
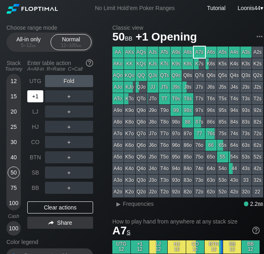
click at [39, 101] on div "+1" at bounding box center [35, 96] width 16 height 12
click at [102, 100] on div "Choose range mode All-in only 5 – 12 bb Normal 12 – 100 bb Stack Tourney Enter …" at bounding box center [56, 161] width 100 height 274
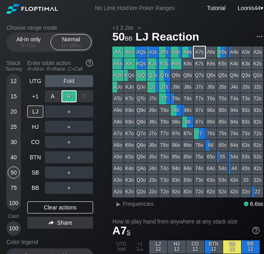
click at [73, 96] on div "R ✕" at bounding box center [69, 96] width 16 height 12
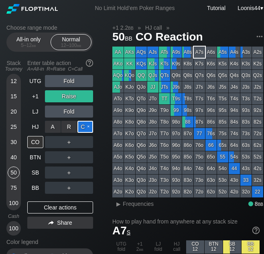
click at [84, 126] on div "C ✕" at bounding box center [85, 127] width 16 height 12
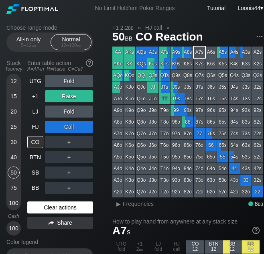
click at [55, 209] on div "Clear actions" at bounding box center [60, 208] width 66 height 12
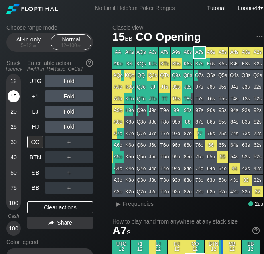
click at [13, 96] on div "15" at bounding box center [14, 96] width 12 height 12
click at [13, 157] on div "40" at bounding box center [14, 157] width 12 height 12
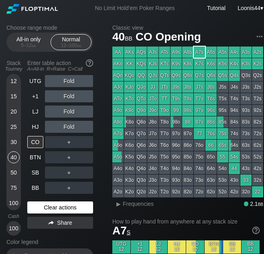
click at [50, 203] on div "Clear actions" at bounding box center [60, 208] width 66 height 12
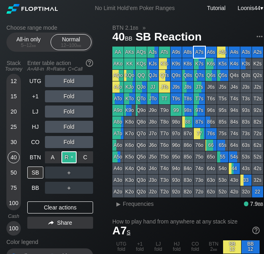
click at [72, 160] on div "R ✕" at bounding box center [69, 157] width 16 height 12
click at [102, 138] on div "Choose range mode All-in only 5 – 12 bb Normal 12 – 100 bb Stack Tourney Enter …" at bounding box center [56, 161] width 100 height 274
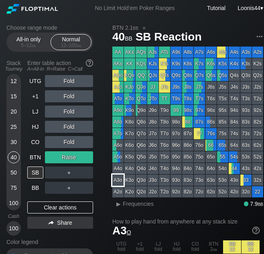
click at [117, 177] on div "A3o" at bounding box center [117, 180] width 11 height 11
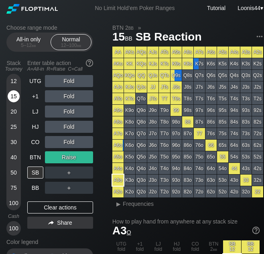
click at [12, 100] on div "15" at bounding box center [14, 96] width 12 height 12
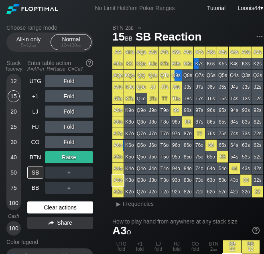
click at [67, 209] on div "Clear actions" at bounding box center [60, 208] width 66 height 12
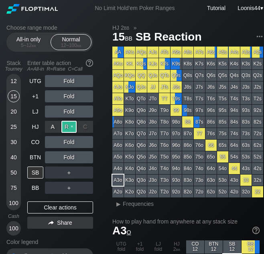
click at [67, 128] on div "R ✕" at bounding box center [69, 127] width 16 height 12
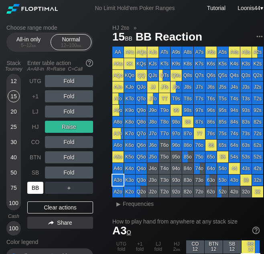
click at [42, 188] on div "BB" at bounding box center [35, 188] width 16 height 12
click at [11, 80] on div "12" at bounding box center [14, 81] width 12 height 12
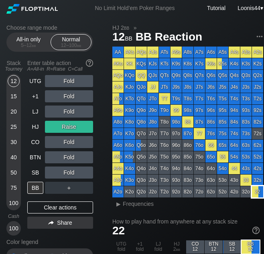
click at [258, 195] on div "22" at bounding box center [257, 191] width 11 height 11
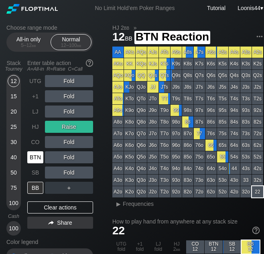
click at [39, 155] on div "BTN" at bounding box center [35, 157] width 16 height 12
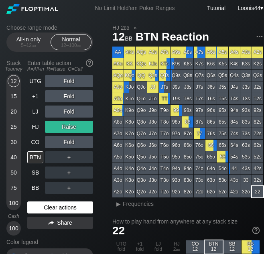
click at [61, 211] on div "Clear actions" at bounding box center [60, 208] width 66 height 12
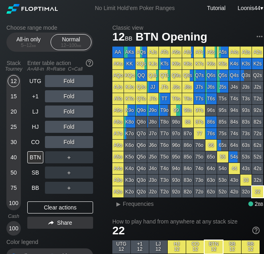
drag, startPoint x: 104, startPoint y: 127, endPoint x: 100, endPoint y: 129, distance: 5.1
click at [104, 128] on div "Choose range mode All-in only 5 – 12 bb Normal 12 – 100 bb Stack Tourney Enter …" at bounding box center [56, 161] width 100 height 274
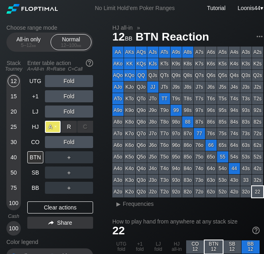
click at [51, 129] on div "A ✕" at bounding box center [53, 127] width 16 height 12
click at [66, 200] on div "UTG Fold +1 Fold LJ Fold HJ All-in CO Fold BTN ＋ SB ＋ BB ＋ Clear actions Share" at bounding box center [60, 155] width 66 height 161
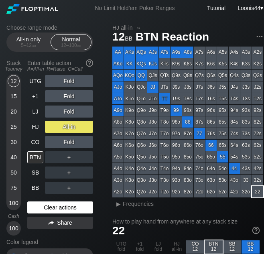
click at [65, 207] on div "Clear actions" at bounding box center [60, 208] width 66 height 12
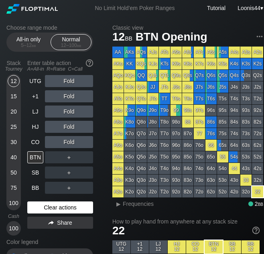
click at [73, 208] on div "Clear actions" at bounding box center [60, 208] width 66 height 12
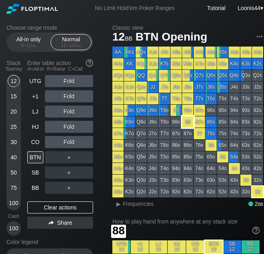
click at [191, 123] on div "88" at bounding box center [187, 121] width 11 height 11
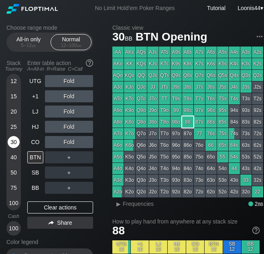
click at [16, 141] on div "30" at bounding box center [14, 142] width 12 height 12
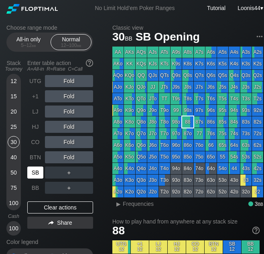
click at [41, 173] on div "SB" at bounding box center [35, 173] width 16 height 12
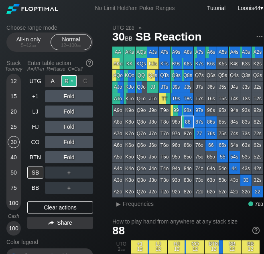
click at [69, 79] on div "R ✕" at bounding box center [69, 81] width 16 height 12
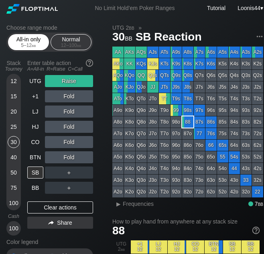
click at [38, 36] on div "All-in only 5 – 12 bb" at bounding box center [28, 42] width 37 height 15
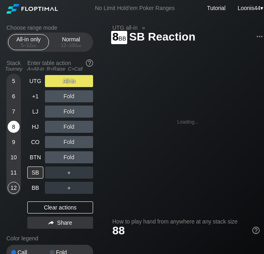
click at [16, 128] on div "8" at bounding box center [14, 127] width 12 height 12
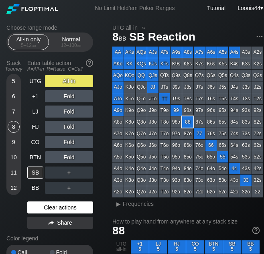
click at [57, 207] on div "Clear actions" at bounding box center [60, 208] width 66 height 12
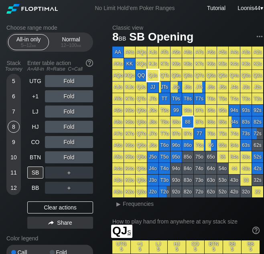
click at [157, 77] on div "QJs" at bounding box center [152, 75] width 11 height 11
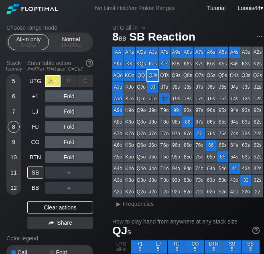
click at [54, 84] on div "A ✕" at bounding box center [53, 81] width 16 height 12
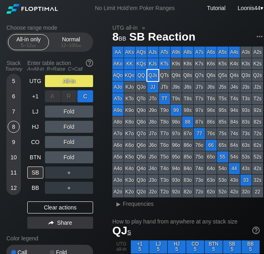
click at [84, 96] on div "C ✕" at bounding box center [85, 96] width 16 height 12
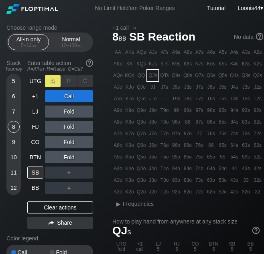
click at [55, 81] on div "A ✕" at bounding box center [53, 81] width 16 height 12
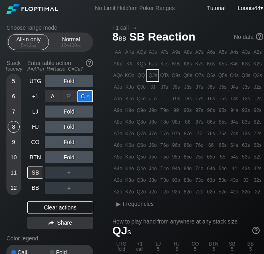
click at [84, 98] on div "C ✕" at bounding box center [85, 96] width 16 height 12
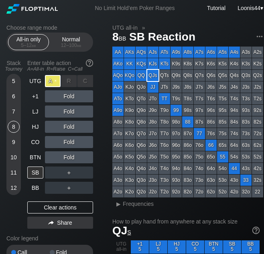
click at [51, 82] on div "A ✕" at bounding box center [53, 81] width 16 height 12
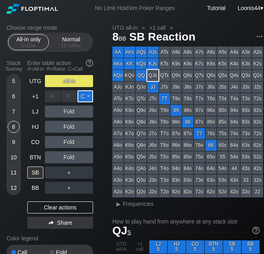
click at [83, 97] on div "C ✕" at bounding box center [85, 96] width 16 height 12
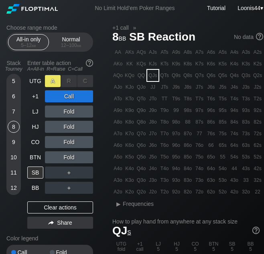
click at [53, 82] on div "A ✕" at bounding box center [53, 81] width 16 height 12
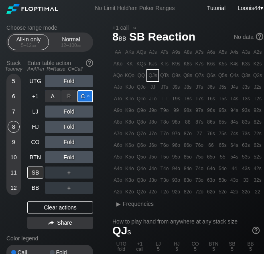
click at [88, 96] on div "C ✕" at bounding box center [85, 96] width 16 height 12
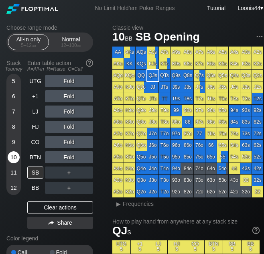
click at [14, 157] on div "10" at bounding box center [14, 157] width 12 height 12
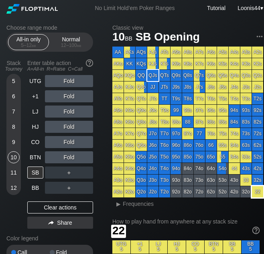
click at [256, 192] on div "22" at bounding box center [257, 191] width 11 height 11
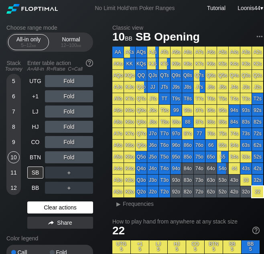
click at [53, 209] on div "Clear actions" at bounding box center [60, 208] width 66 height 12
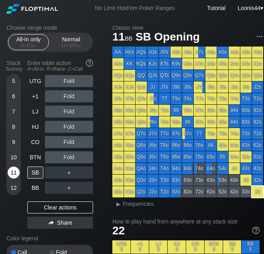
click at [13, 174] on div "11" at bounding box center [14, 173] width 12 height 12
click at [34, 171] on div "SB" at bounding box center [35, 173] width 16 height 12
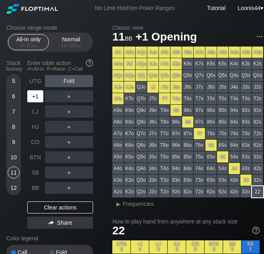
click at [35, 98] on div "+1" at bounding box center [35, 96] width 16 height 12
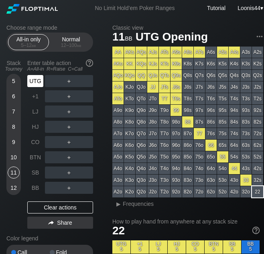
click at [37, 78] on div "UTG" at bounding box center [35, 81] width 16 height 12
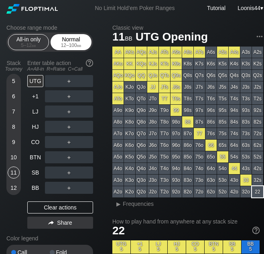
click at [76, 41] on div "Normal 12 – 100 bb" at bounding box center [71, 42] width 37 height 15
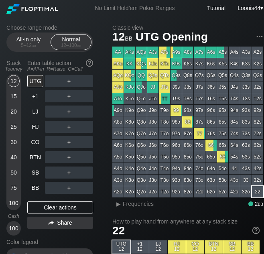
click at [177, 99] on div "T9s" at bounding box center [176, 98] width 11 height 11
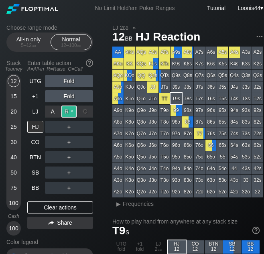
click at [74, 114] on div "R ✕" at bounding box center [69, 112] width 16 height 12
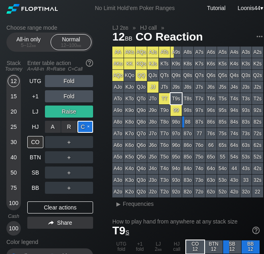
click at [84, 128] on div "C ✕" at bounding box center [85, 127] width 16 height 12
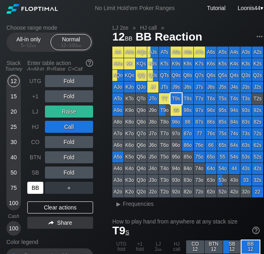
click at [37, 185] on div "BB" at bounding box center [35, 188] width 16 height 12
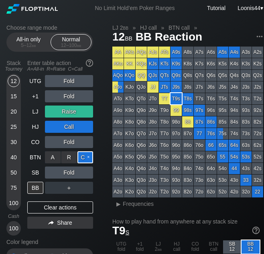
click at [84, 157] on div "C ✕" at bounding box center [85, 157] width 16 height 12
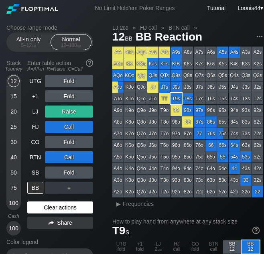
click at [68, 209] on div "Clear actions" at bounding box center [60, 208] width 66 height 12
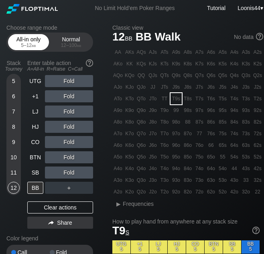
click at [30, 41] on div "All-in only 5 – 12 bb" at bounding box center [28, 42] width 37 height 15
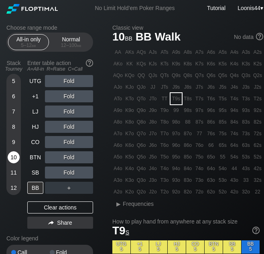
click at [14, 165] on div "10" at bounding box center [14, 158] width 12 height 15
click at [73, 40] on div "Normal 12 – 100 bb" at bounding box center [71, 42] width 37 height 15
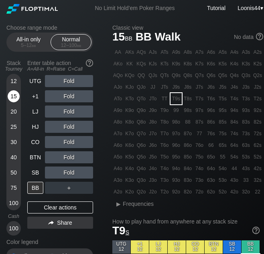
click at [12, 97] on div "15" at bounding box center [14, 96] width 12 height 12
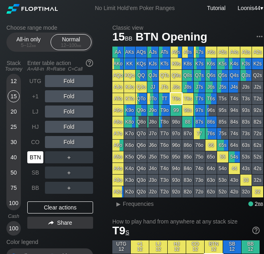
click at [39, 159] on div "BTN" at bounding box center [35, 157] width 16 height 12
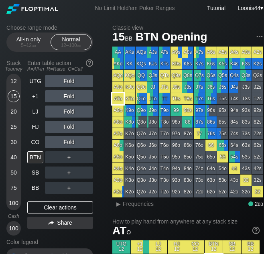
click at [121, 99] on div "ATo" at bounding box center [117, 98] width 11 height 11
click at [105, 109] on div "Choose range mode All-in only 5 – 12 bb Normal 12 – 100 bb Stack Tourney Enter …" at bounding box center [56, 161] width 100 height 274
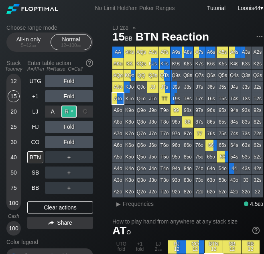
click at [67, 111] on div "R ✕" at bounding box center [69, 112] width 16 height 12
click at [74, 112] on div "R ✕" at bounding box center [69, 112] width 16 height 12
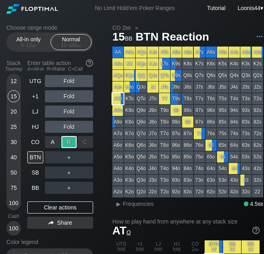
click at [69, 140] on div "R ✕" at bounding box center [69, 142] width 16 height 12
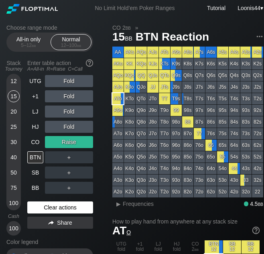
click at [58, 210] on div "Clear actions" at bounding box center [60, 208] width 66 height 12
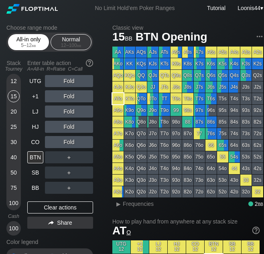
click at [33, 42] on div "All-in only 5 – 12 bb" at bounding box center [28, 42] width 37 height 15
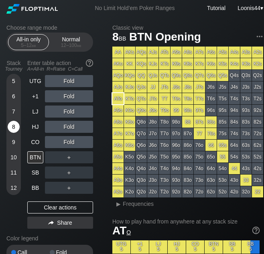
click at [12, 131] on div "8" at bounding box center [14, 127] width 12 height 12
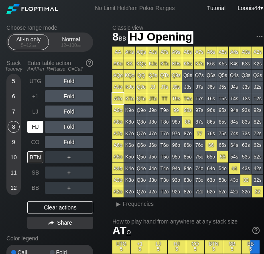
click at [41, 127] on div "HJ" at bounding box center [35, 127] width 16 height 12
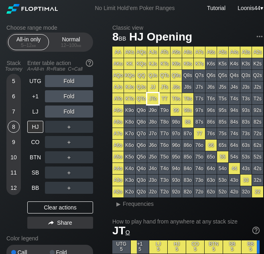
click at [155, 99] on div "JTo" at bounding box center [152, 98] width 11 height 11
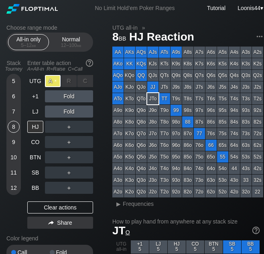
click at [53, 85] on div "A ✕" at bounding box center [53, 81] width 16 height 12
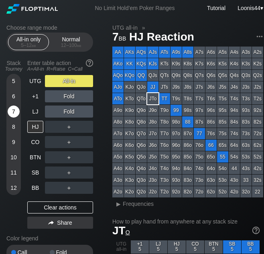
click at [16, 110] on div "7" at bounding box center [14, 112] width 12 height 12
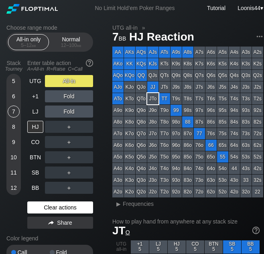
click at [70, 206] on div "Clear actions" at bounding box center [60, 208] width 66 height 12
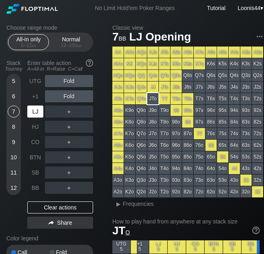
click at [39, 112] on div "LJ" at bounding box center [35, 112] width 16 height 12
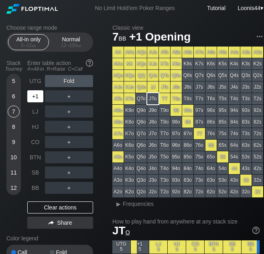
click at [38, 98] on div "+1" at bounding box center [35, 96] width 16 height 12
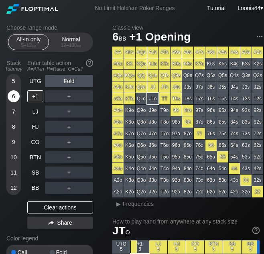
click at [14, 96] on div "6" at bounding box center [14, 96] width 12 height 12
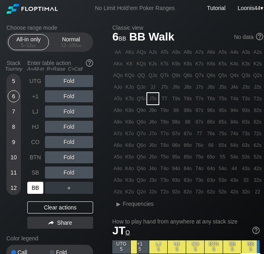
click at [39, 193] on div "BB" at bounding box center [35, 188] width 16 height 12
click at [98, 203] on div "Choose range mode All-in only 5 – 12 bb Normal 12 – 100 bb Stack Tourney Enter …" at bounding box center [56, 159] width 100 height 270
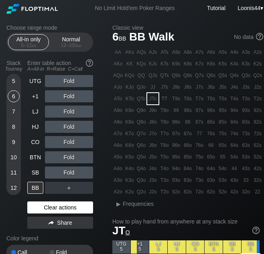
click at [55, 205] on div "Clear actions" at bounding box center [60, 208] width 66 height 12
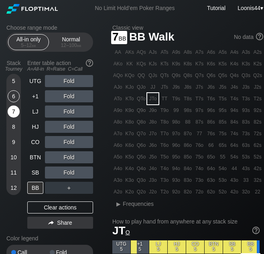
click at [12, 109] on div "7" at bounding box center [14, 112] width 12 height 12
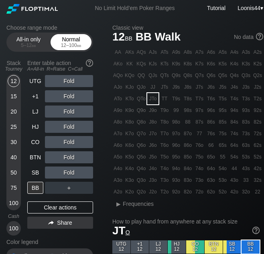
click at [80, 39] on div "Normal 12 – 100 bb" at bounding box center [71, 42] width 37 height 15
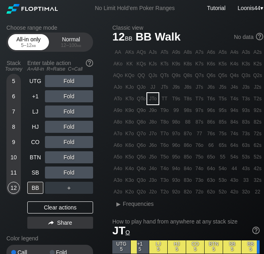
click at [33, 43] on span "bb" at bounding box center [34, 46] width 4 height 6
click at [104, 199] on div "Choose range mode All-in only 5 – 12 bb Normal 12 – 100 bb Stack Tourney Enter …" at bounding box center [56, 159] width 100 height 270
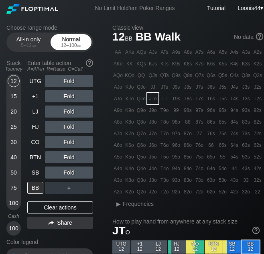
click at [75, 46] on div "12 – 100 bb" at bounding box center [71, 46] width 34 height 6
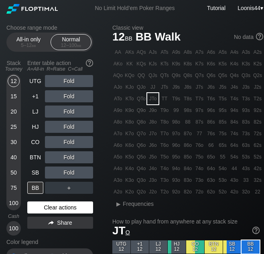
click at [77, 208] on div "Clear actions" at bounding box center [60, 208] width 66 height 12
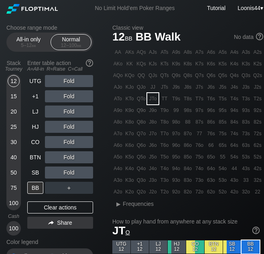
click at [130, 77] on div "KQo" at bounding box center [129, 75] width 11 height 11
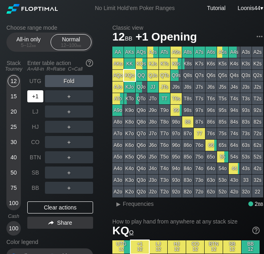
click at [41, 98] on div "+1" at bounding box center [35, 96] width 16 height 12
click at [42, 185] on div "BB" at bounding box center [35, 188] width 16 height 12
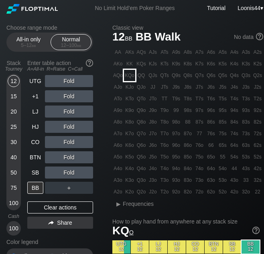
drag, startPoint x: 130, startPoint y: 75, endPoint x: 131, endPoint y: 80, distance: 4.6
click at [130, 75] on div "KQo" at bounding box center [129, 75] width 11 height 11
click at [126, 204] on span "Frequencies" at bounding box center [138, 204] width 31 height 6
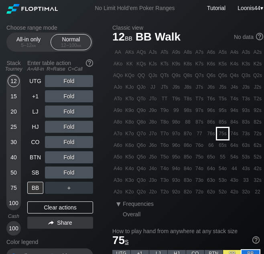
click at [219, 135] on div "75s" at bounding box center [222, 133] width 11 height 11
click at [69, 110] on div "R ✕" at bounding box center [69, 112] width 16 height 12
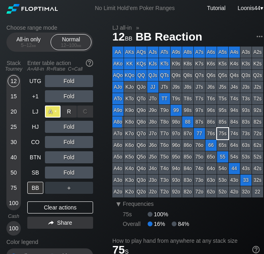
click at [51, 109] on div "A ✕" at bounding box center [53, 112] width 16 height 12
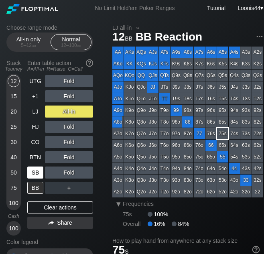
click at [34, 175] on div "SB" at bounding box center [35, 173] width 16 height 12
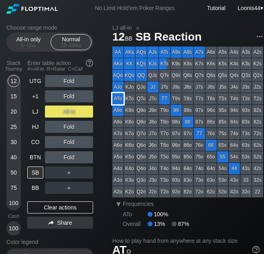
click at [119, 99] on div "ATo" at bounding box center [117, 98] width 11 height 11
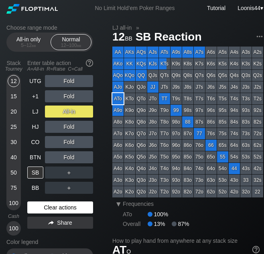
click at [54, 207] on div "Clear actions" at bounding box center [60, 208] width 66 height 12
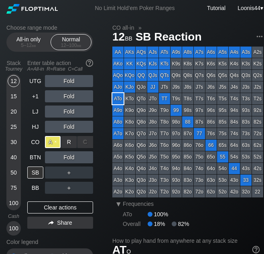
click at [56, 143] on div "A ✕" at bounding box center [53, 142] width 16 height 12
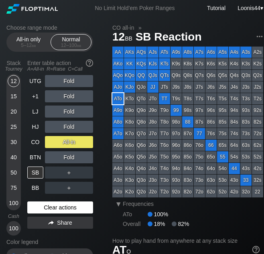
click at [55, 207] on div "Clear actions" at bounding box center [60, 208] width 66 height 12
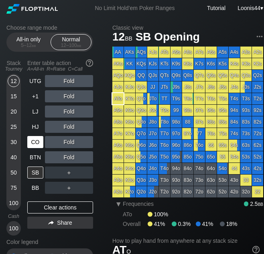
click at [35, 144] on div "CO" at bounding box center [35, 142] width 16 height 12
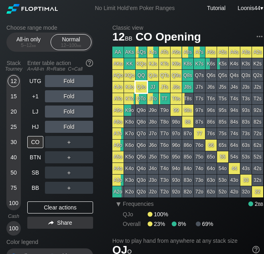
click at [143, 89] on div "QJo" at bounding box center [141, 87] width 11 height 11
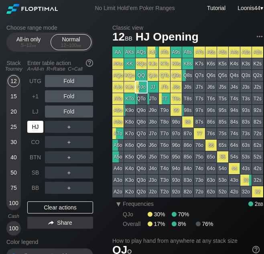
click at [39, 130] on div "HJ" at bounding box center [35, 127] width 16 height 12
click at [100, 126] on div "Choose range mode All-in only 5 – 12 bb Normal 12 – 100 bb Stack Tourney Enter …" at bounding box center [56, 161] width 100 height 274
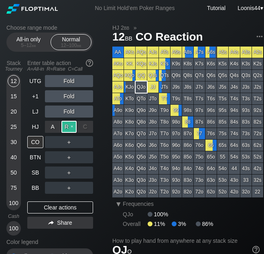
click at [66, 125] on div "R ✕" at bounding box center [69, 127] width 16 height 12
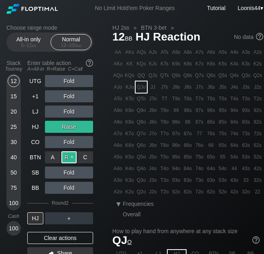
click at [71, 158] on div "R ✕" at bounding box center [69, 157] width 16 height 12
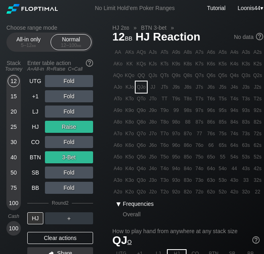
click at [124, 206] on span "Frequencies" at bounding box center [138, 204] width 31 height 6
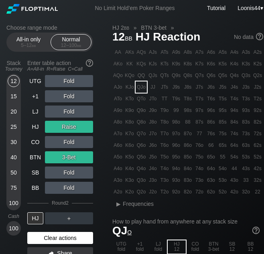
click at [71, 234] on div "Clear actions" at bounding box center [60, 238] width 66 height 12
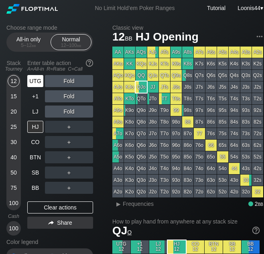
click at [35, 84] on div "UTG" at bounding box center [35, 81] width 16 height 12
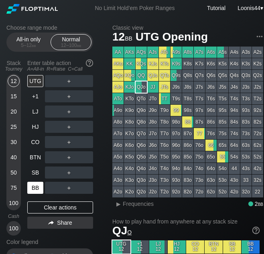
click at [37, 190] on div "BB" at bounding box center [35, 188] width 16 height 12
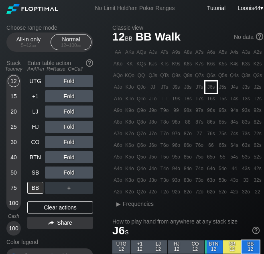
click at [214, 91] on div "J6s" at bounding box center [211, 87] width 11 height 11
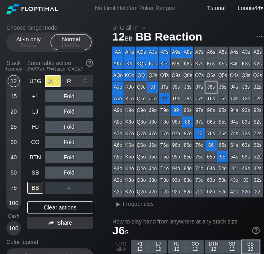
click at [48, 82] on div "A ✕" at bounding box center [53, 81] width 16 height 12
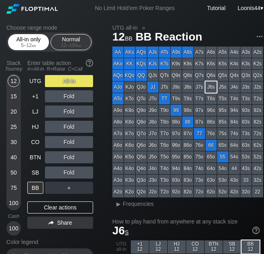
click at [32, 43] on span "bb" at bounding box center [34, 46] width 4 height 6
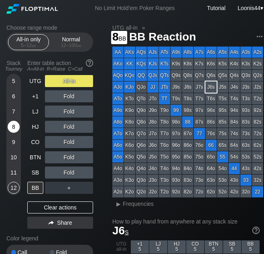
click at [14, 130] on div "8" at bounding box center [14, 127] width 12 height 12
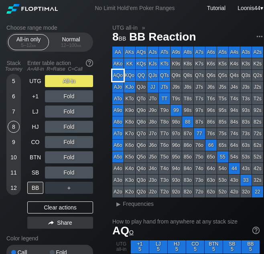
click at [121, 75] on div "AQo" at bounding box center [117, 75] width 11 height 11
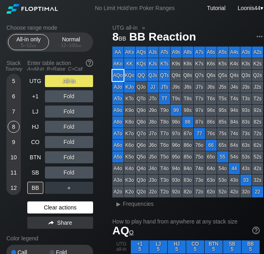
click at [53, 206] on div "Clear actions" at bounding box center [60, 208] width 66 height 12
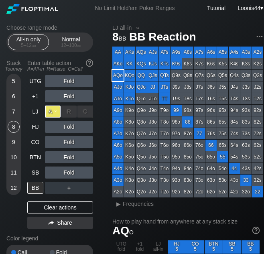
click at [57, 114] on div "A ✕" at bounding box center [53, 112] width 16 height 12
click at [130, 203] on span "Frequencies" at bounding box center [138, 204] width 31 height 6
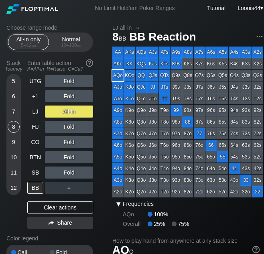
click at [130, 203] on span "Frequencies" at bounding box center [138, 204] width 31 height 6
